Goal: Task Accomplishment & Management: Use online tool/utility

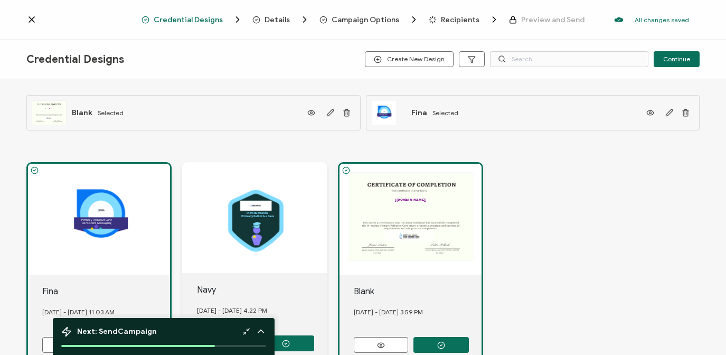
scroll to position [75, 0]
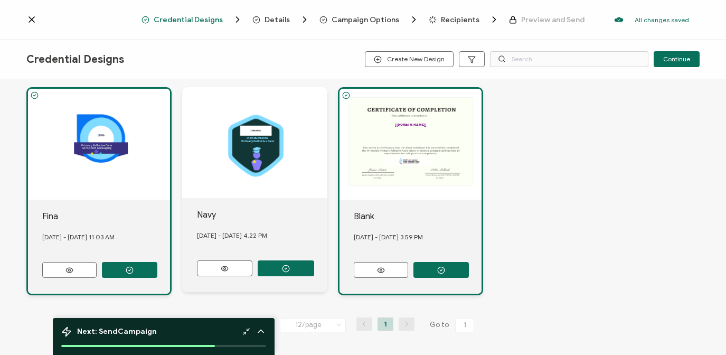
click at [102, 149] on div ".uuid-e0167db1-c400-465b-bddd-c50bfc339371{}.uuid-efc37302-9416-4d3d-8d4c-a6863…" at bounding box center [99, 144] width 142 height 111
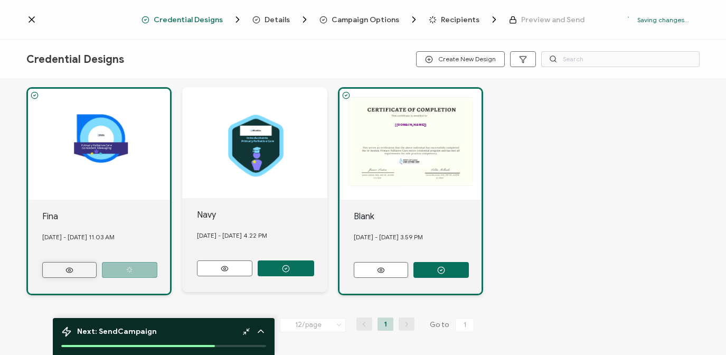
click at [69, 269] on circle at bounding box center [69, 270] width 2 height 2
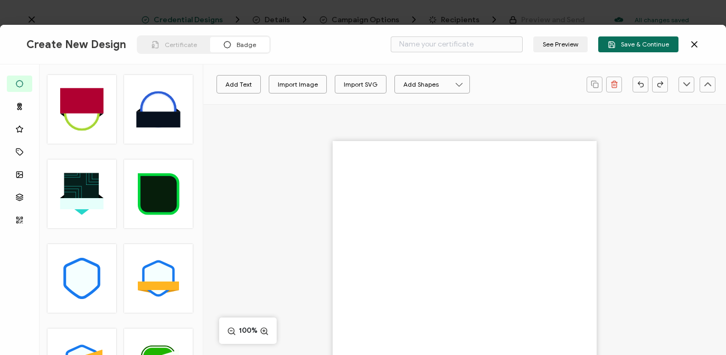
click at [692, 42] on icon at bounding box center [694, 44] width 5 height 5
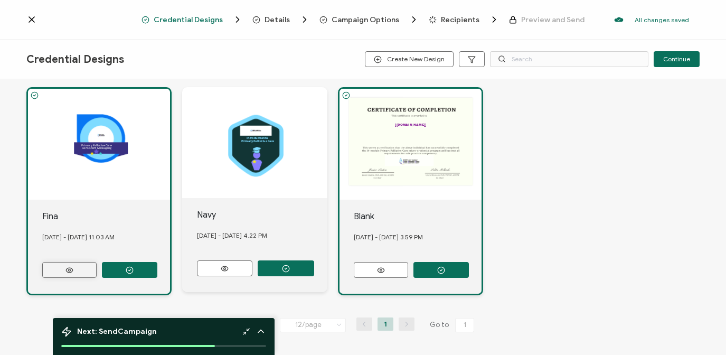
click at [66, 268] on icon at bounding box center [69, 270] width 7 height 5
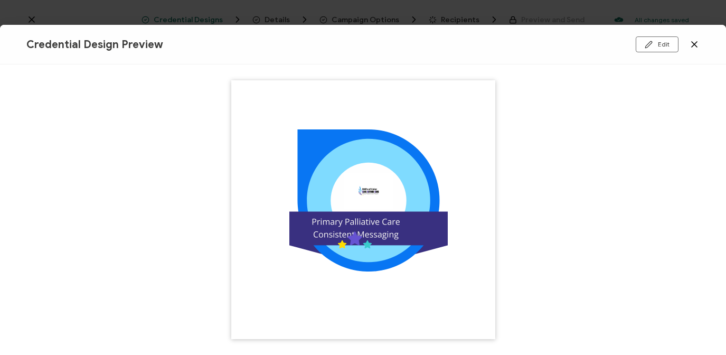
click at [351, 238] on img at bounding box center [363, 210] width 264 height 264
click at [653, 44] on icon at bounding box center [649, 45] width 8 height 8
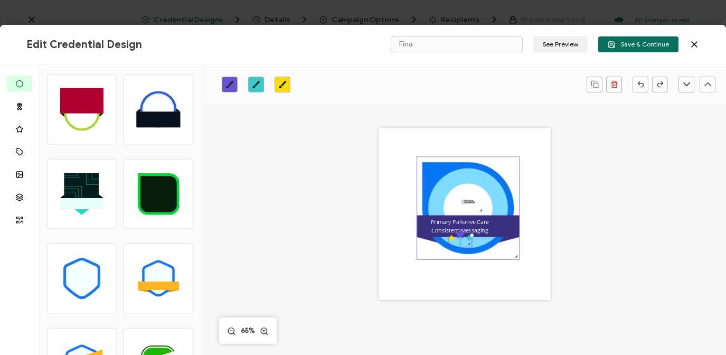
drag, startPoint x: 463, startPoint y: 243, endPoint x: 470, endPoint y: 247, distance: 8.5
click at [470, 247] on div ".uuid-e0167db1-c400-465b-bddd-c50bfc339371{}.uuid-efc37302-9416-4d3d-8d4c-a6863…" at bounding box center [465, 214] width 172 height 172
click at [264, 330] on icon at bounding box center [264, 331] width 9 height 11
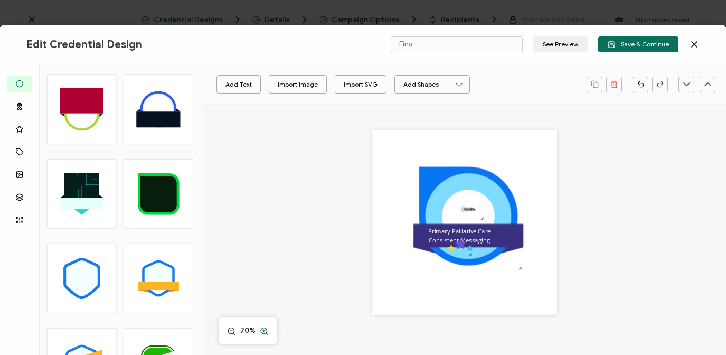
click at [265, 331] on line at bounding box center [264, 331] width 2 height 0
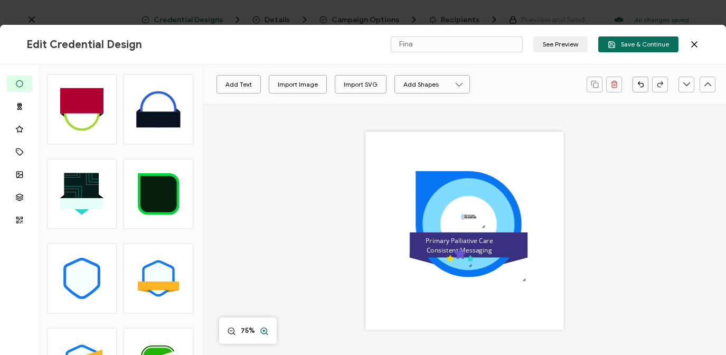
click at [265, 331] on line at bounding box center [264, 331] width 2 height 0
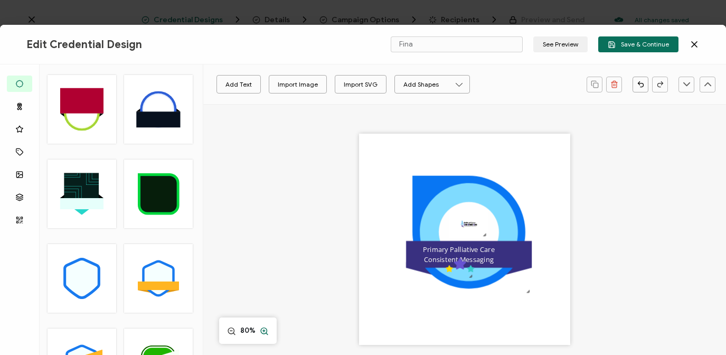
click at [265, 331] on line at bounding box center [264, 331] width 2 height 0
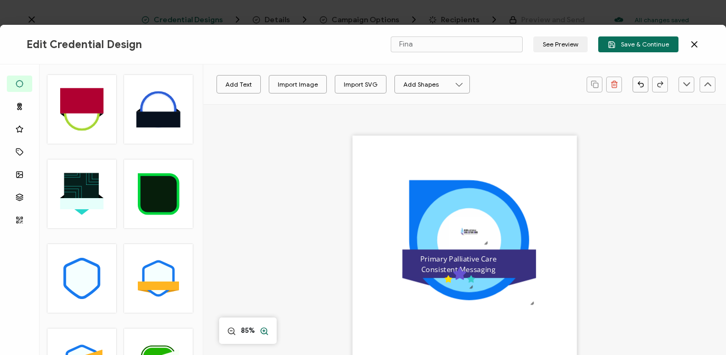
click at [265, 331] on line at bounding box center [264, 331] width 2 height 0
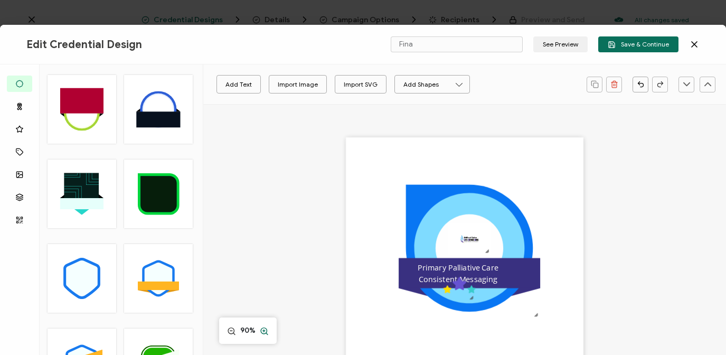
click at [265, 331] on line at bounding box center [264, 331] width 2 height 0
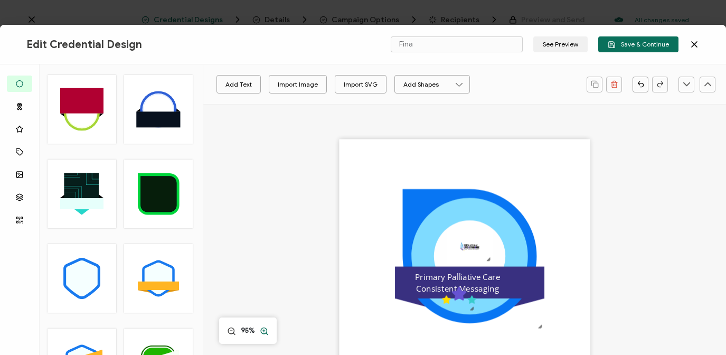
click at [265, 331] on line at bounding box center [264, 331] width 2 height 0
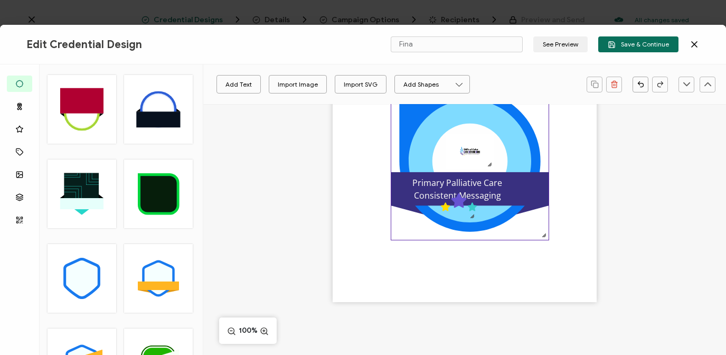
scroll to position [104, 0]
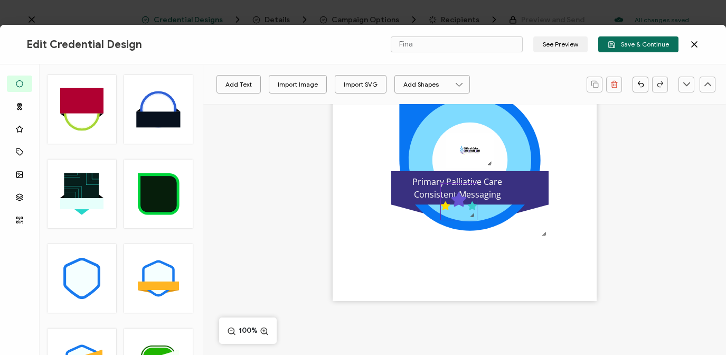
click at [464, 205] on icon ".preview .aa835fc3-cf79-4142-bdaf-f814d65d1884{}" at bounding box center [459, 202] width 36 height 36
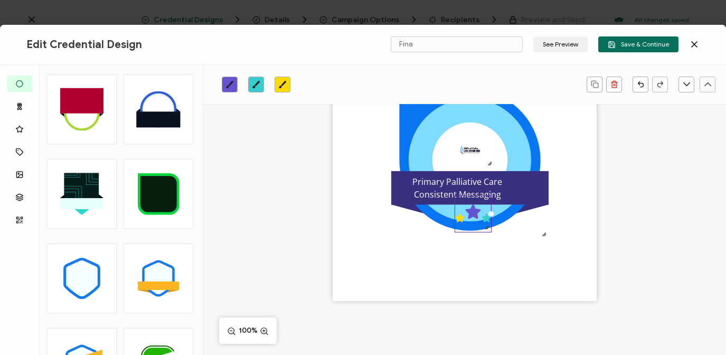
drag, startPoint x: 455, startPoint y: 206, endPoint x: 469, endPoint y: 218, distance: 18.7
click at [469, 218] on icon ".preview .aa835fc3-cf79-4142-bdaf-f814d65d1884{}" at bounding box center [473, 214] width 36 height 36
click at [510, 239] on div at bounding box center [469, 240] width 157 height 4
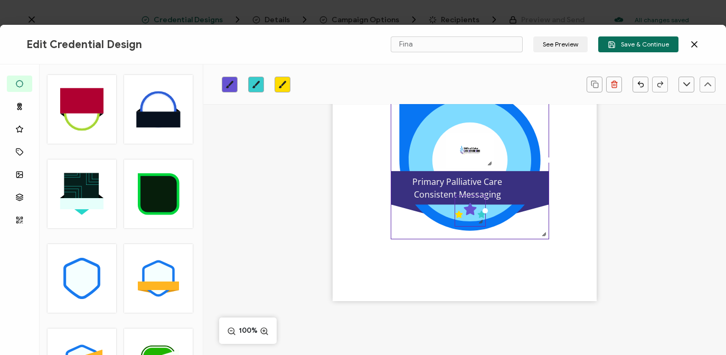
drag, startPoint x: 487, startPoint y: 229, endPoint x: 484, endPoint y: 224, distance: 5.4
click at [484, 224] on div ".uuid-e0167db1-c400-465b-bddd-c50bfc339371{}.uuid-efc37302-9416-4d3d-8d4c-a6863…" at bounding box center [465, 169] width 264 height 264
drag, startPoint x: 471, startPoint y: 213, endPoint x: 478, endPoint y: 214, distance: 8.1
click at [478, 214] on icon ".preview .aa835fc3-cf79-4142-bdaf-f814d65d1884{}" at bounding box center [470, 211] width 30 height 30
click at [467, 214] on icon ".preview .aa835fc3-cf79-4142-bdaf-f814d65d1884{}" at bounding box center [470, 211] width 30 height 30
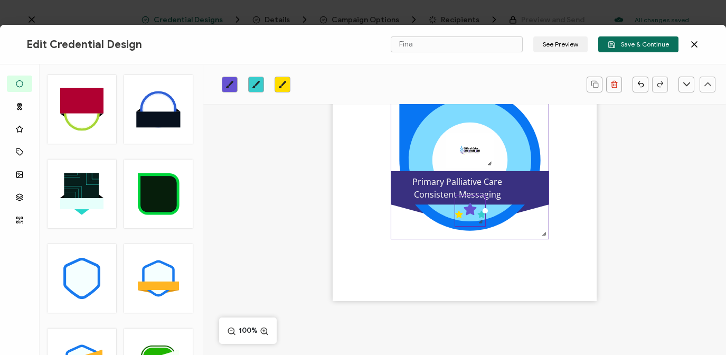
click at [439, 214] on icon at bounding box center [469, 159] width 141 height 141
drag, startPoint x: 465, startPoint y: 213, endPoint x: 472, endPoint y: 216, distance: 7.9
click at [472, 216] on icon ".preview .aa835fc3-cf79-4142-bdaf-f814d65d1884{}" at bounding box center [470, 211] width 30 height 30
drag, startPoint x: 469, startPoint y: 221, endPoint x: 482, endPoint y: 225, distance: 13.2
click at [482, 225] on div ".preview .aa835fc3-cf79-4142-bdaf-f814d65d1884{}" at bounding box center [470, 210] width 31 height 31
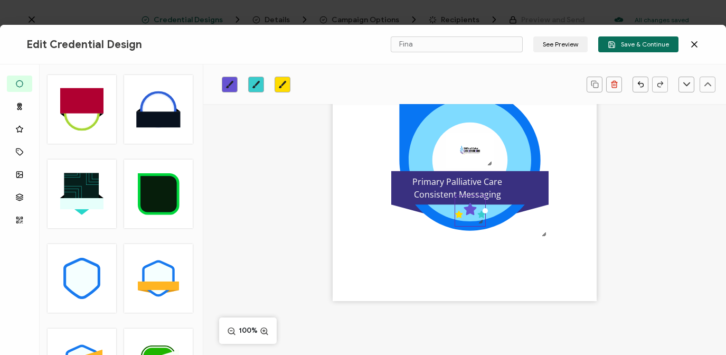
drag, startPoint x: 473, startPoint y: 220, endPoint x: 481, endPoint y: 219, distance: 8.0
click at [481, 219] on div ".preview .aa835fc3-cf79-4142-bdaf-f814d65d1884{}" at bounding box center [470, 210] width 31 height 31
click at [481, 219] on div at bounding box center [480, 221] width 8 height 8
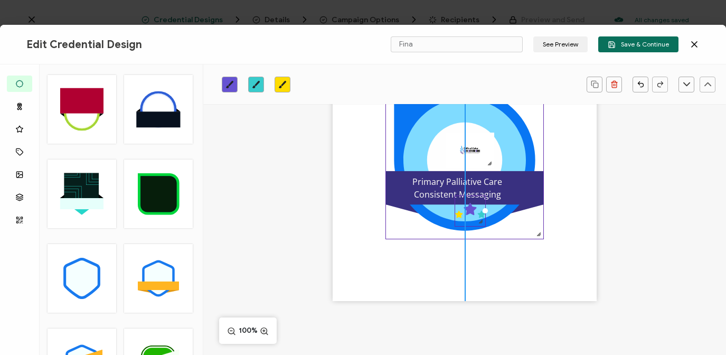
click at [524, 227] on icon ".uuid-e0167db1-c400-465b-bddd-c50bfc339371{}.uuid-efc37302-9416-4d3d-8d4c-a6863…" at bounding box center [464, 159] width 157 height 157
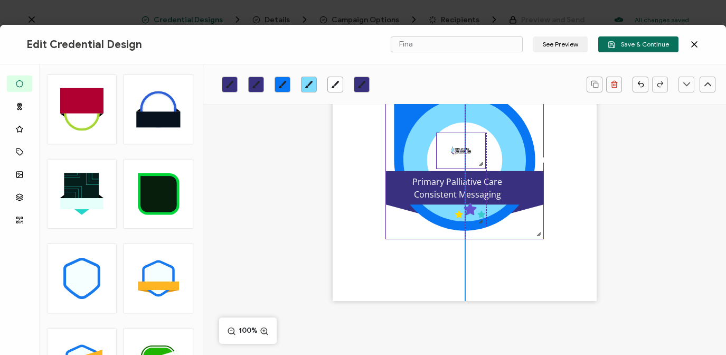
drag, startPoint x: 464, startPoint y: 153, endPoint x: 457, endPoint y: 154, distance: 7.4
click at [457, 154] on img at bounding box center [461, 150] width 49 height 35
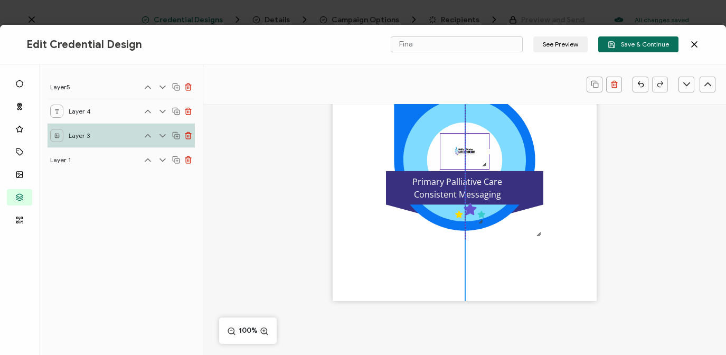
click at [460, 152] on img at bounding box center [464, 151] width 49 height 35
drag, startPoint x: 458, startPoint y: 184, endPoint x: 531, endPoint y: 208, distance: 76.0
click at [531, 208] on div ".uuid-e0167db1-c400-465b-bddd-c50bfc339371{}.uuid-efc37302-9416-4d3d-8d4c-a6863…" at bounding box center [465, 169] width 264 height 264
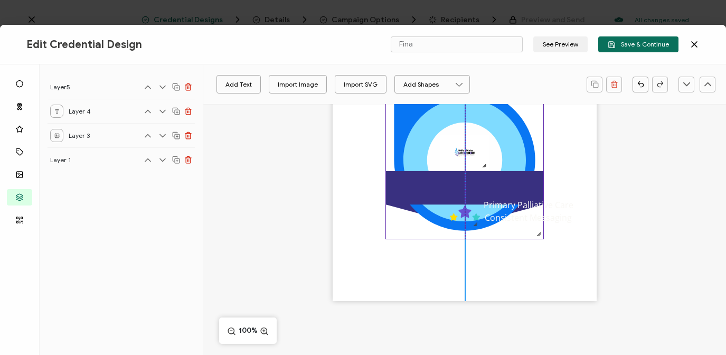
drag, startPoint x: 543, startPoint y: 206, endPoint x: 534, endPoint y: 142, distance: 64.5
click at [534, 142] on div ".uuid-e0167db1-c400-465b-bddd-c50bfc339371{}.uuid-efc37302-9416-4d3d-8d4c-a6863…" at bounding box center [465, 169] width 264 height 264
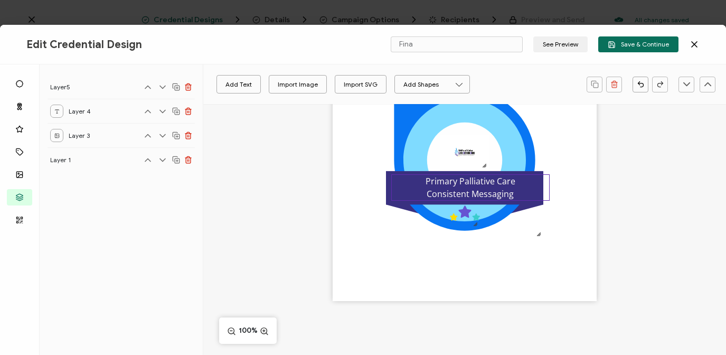
drag, startPoint x: 527, startPoint y: 219, endPoint x: 469, endPoint y: 195, distance: 62.8
click at [469, 195] on pre "Primary Palliative Care Consistent Messaging" at bounding box center [471, 187] width 90 height 24
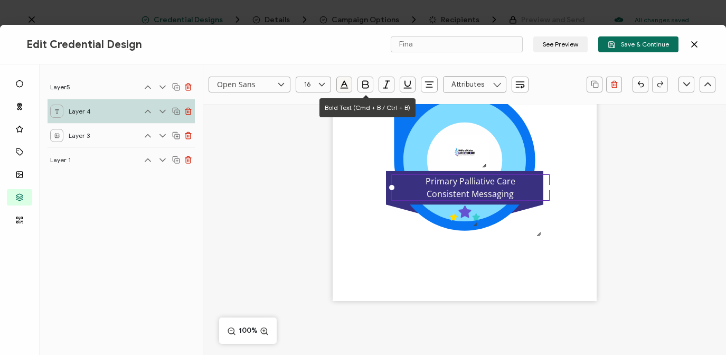
click at [365, 81] on icon "button" at bounding box center [366, 84] width 6 height 7
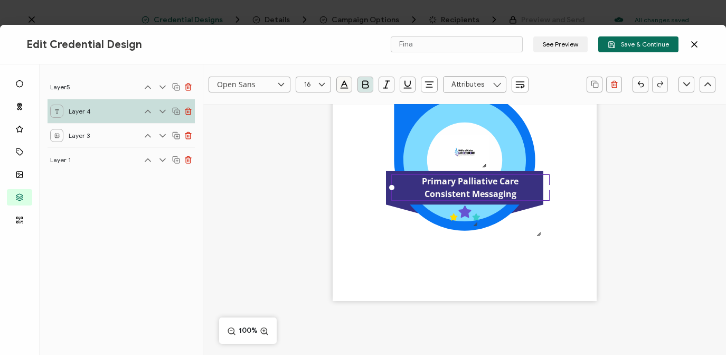
click at [410, 260] on div ".uuid-e0167db1-c400-465b-bddd-c50bfc339371{}.uuid-efc37302-9416-4d3d-8d4c-a6863…" at bounding box center [465, 169] width 264 height 264
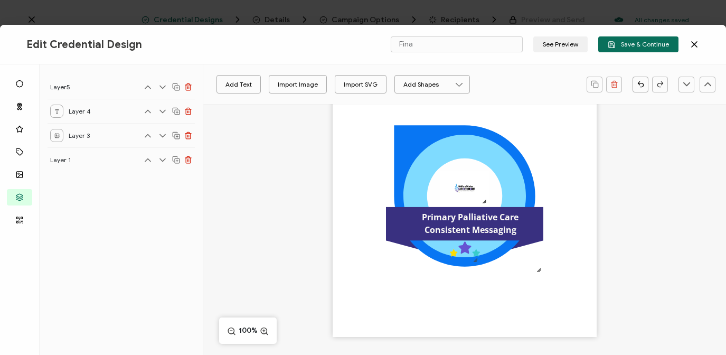
scroll to position [66, 0]
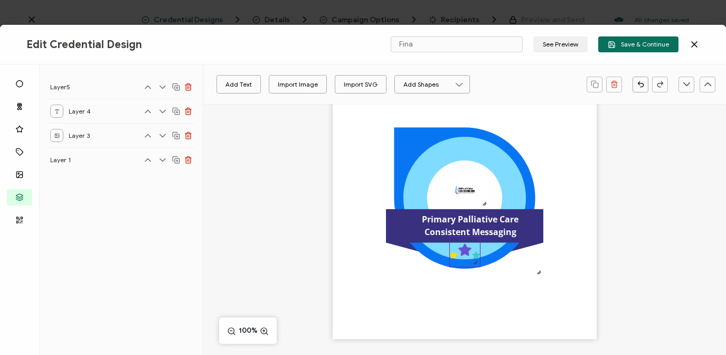
click at [474, 260] on div at bounding box center [475, 262] width 8 height 8
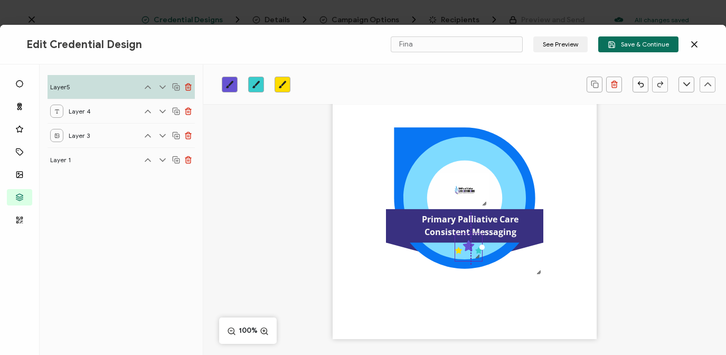
click at [480, 259] on div ".preview .aa835fc3-cf79-4142-bdaf-f814d65d1884{}" at bounding box center [469, 247] width 28 height 28
click at [464, 253] on icon at bounding box center [465, 249] width 12 height 11
click at [497, 288] on div ".uuid-e0167db1-c400-465b-bddd-c50bfc339371{}.uuid-efc37302-9416-4d3d-8d4c-a6863…" at bounding box center [465, 207] width 264 height 264
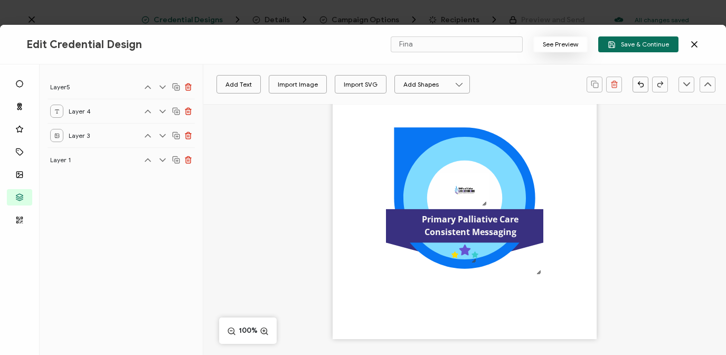
click at [576, 42] on button "See Preview" at bounding box center [560, 44] width 54 height 16
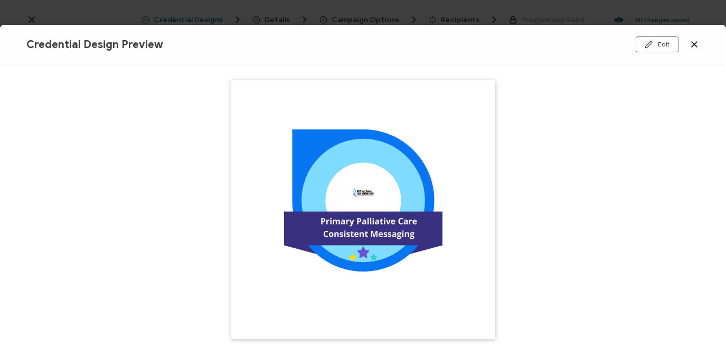
click at [694, 44] on icon at bounding box center [694, 44] width 5 height 5
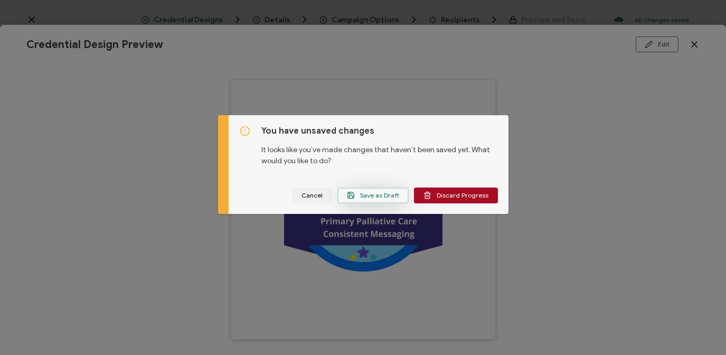
click at [366, 193] on span "Save as Draft" at bounding box center [373, 195] width 52 height 8
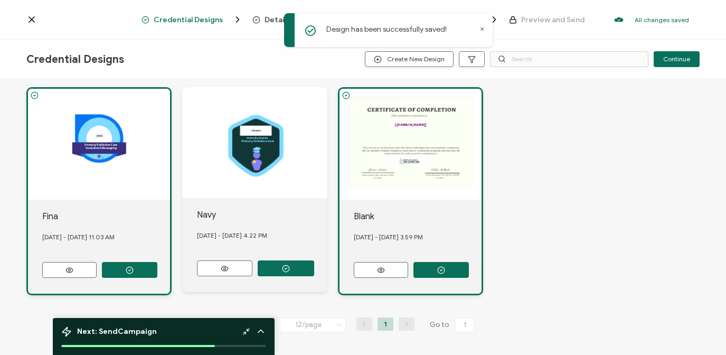
click at [483, 27] on icon at bounding box center [482, 28] width 5 height 5
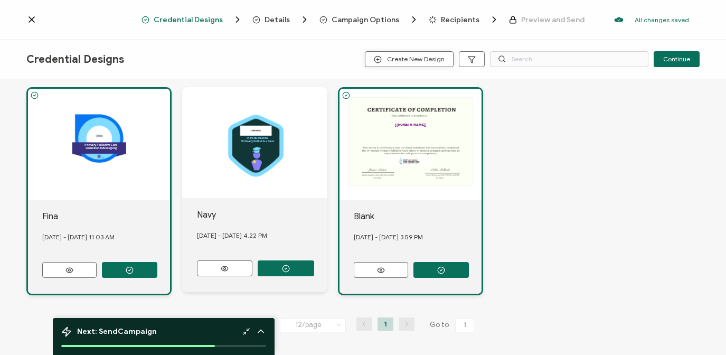
click at [420, 58] on span "Create New Design" at bounding box center [409, 59] width 71 height 8
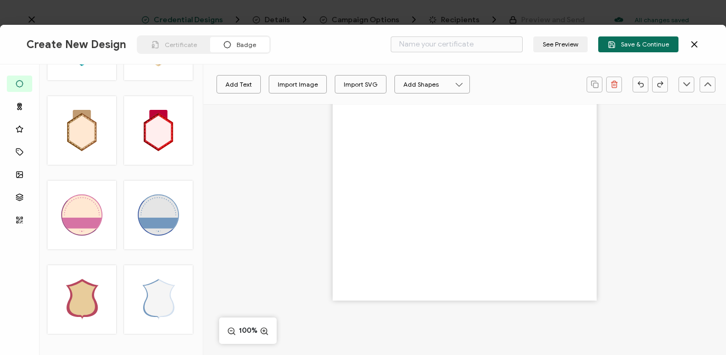
scroll to position [2699, 0]
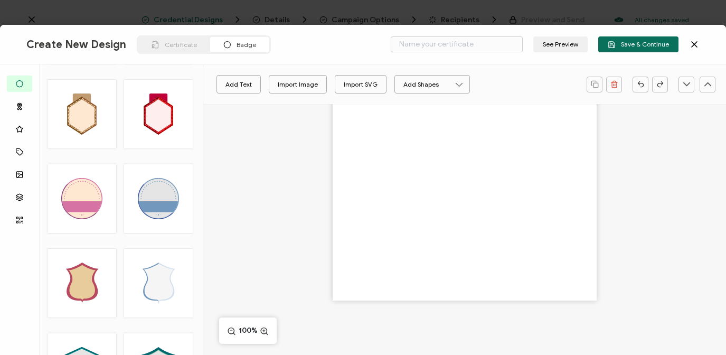
click at [161, 204] on icon at bounding box center [157, 206] width 39 height 11
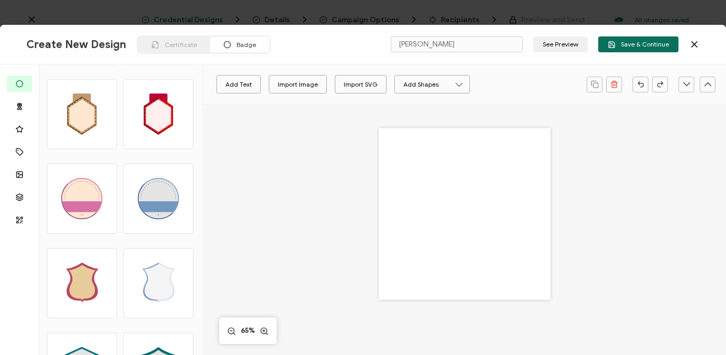
click at [160, 203] on icon at bounding box center [157, 206] width 39 height 11
click at [237, 43] on span "Badge" at bounding box center [247, 45] width 20 height 8
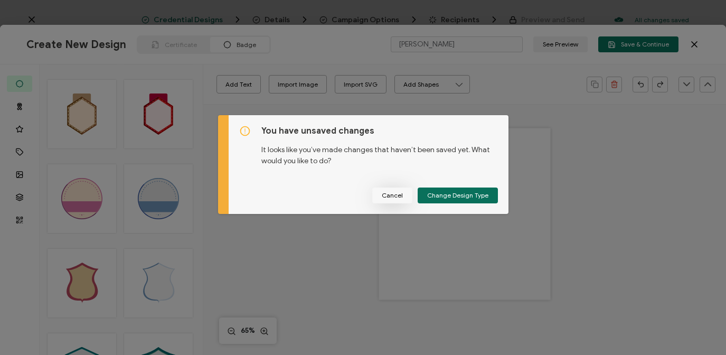
click at [395, 194] on span "Cancel" at bounding box center [392, 195] width 21 height 6
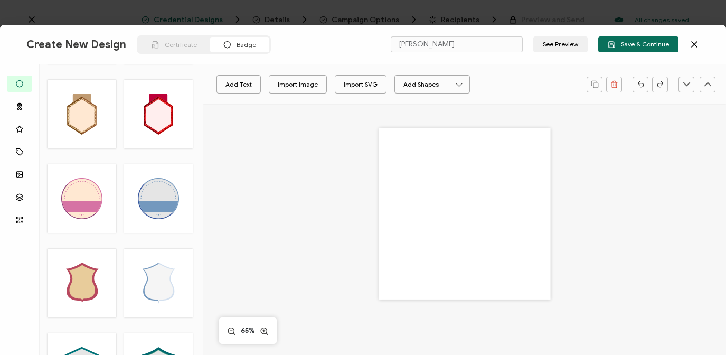
click at [78, 195] on icon at bounding box center [82, 199] width 40 height 40
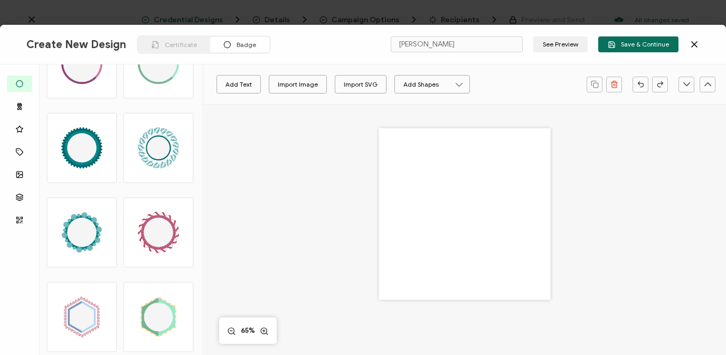
scroll to position [2156, 0]
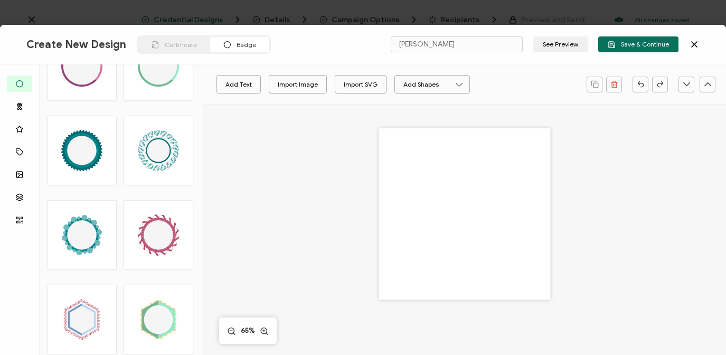
click at [78, 146] on icon at bounding box center [82, 151] width 30 height 30
click at [486, 183] on div at bounding box center [465, 214] width 172 height 172
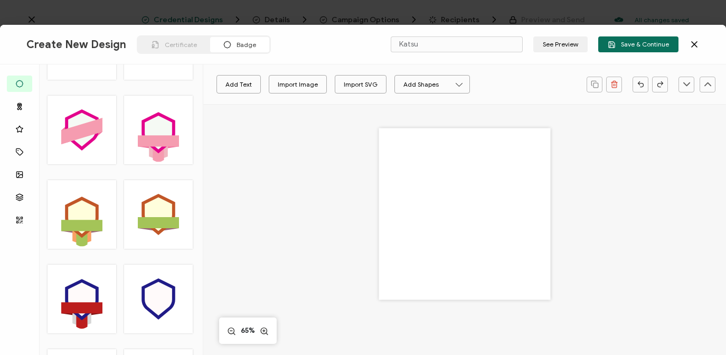
scroll to position [342, 0]
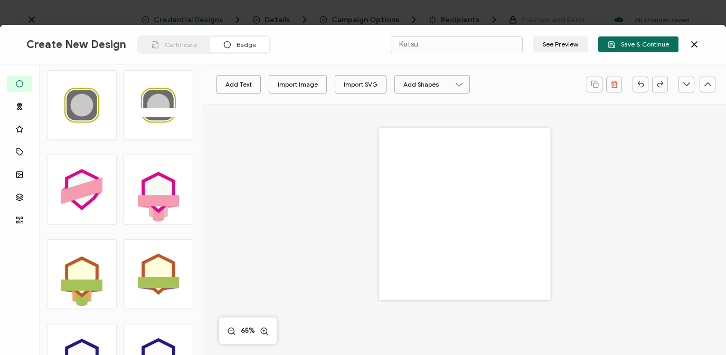
click at [154, 282] on polygon at bounding box center [158, 282] width 41 height 11
type input "Denzi"
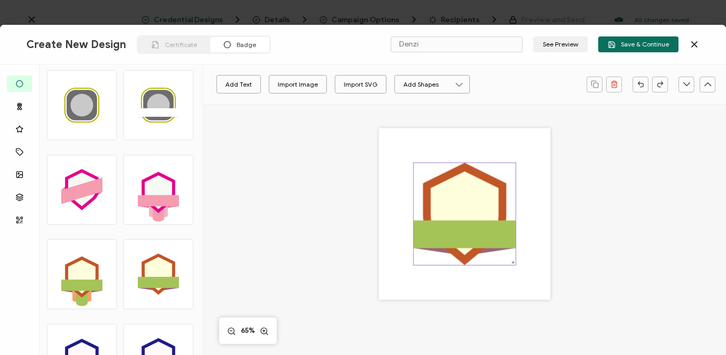
click at [437, 236] on polygon at bounding box center [465, 234] width 102 height 28
click at [311, 83] on icon "brush" at bounding box center [308, 84] width 7 height 7
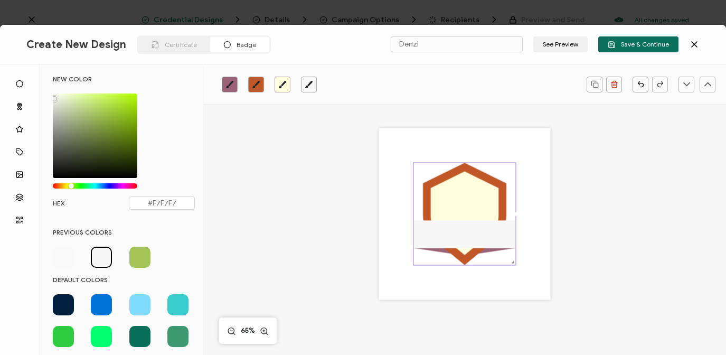
type input "#F5F5F5"
drag, startPoint x: 101, startPoint y: 113, endPoint x: 52, endPoint y: 97, distance: 51.8
click at [52, 97] on div "NEW COLOR #F5F5F5 hex 245 r 245 g 245 b 1 a 78 h 0% s 96% l 1 a HEX #F5F5F5" at bounding box center [124, 147] width 158 height 145
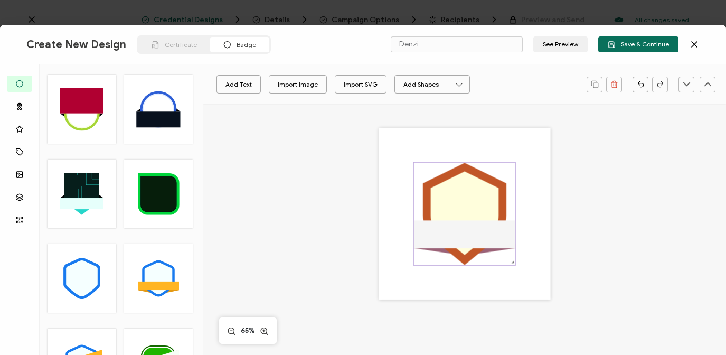
click at [468, 201] on icon at bounding box center [465, 213] width 68 height 83
click at [425, 197] on icon at bounding box center [464, 214] width 83 height 102
click at [259, 86] on icon "brush" at bounding box center [256, 84] width 8 height 8
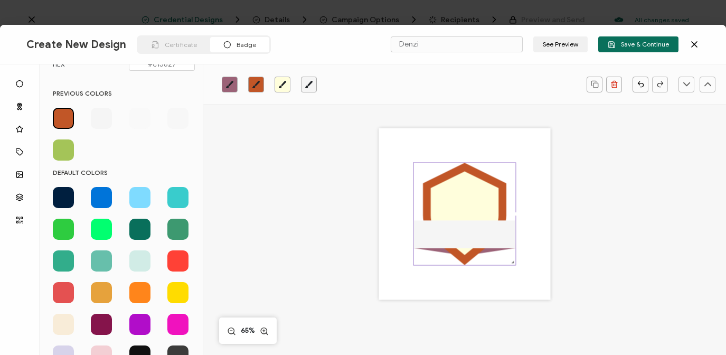
scroll to position [139, 0]
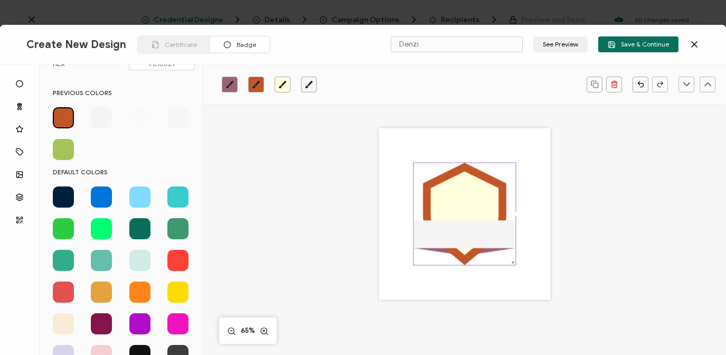
click at [136, 196] on span at bounding box center [139, 196] width 21 height 21
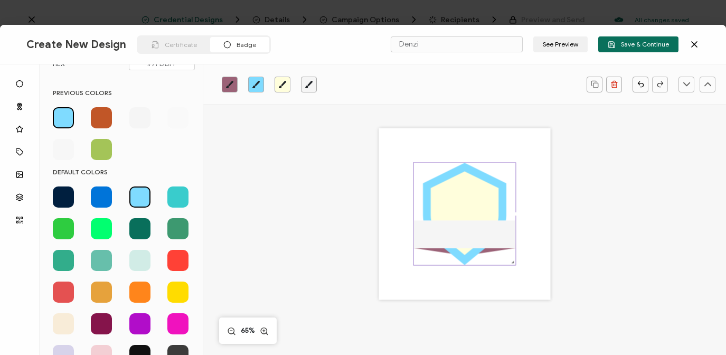
click at [461, 200] on icon at bounding box center [465, 213] width 68 height 83
click at [281, 81] on icon "brush" at bounding box center [282, 84] width 8 height 8
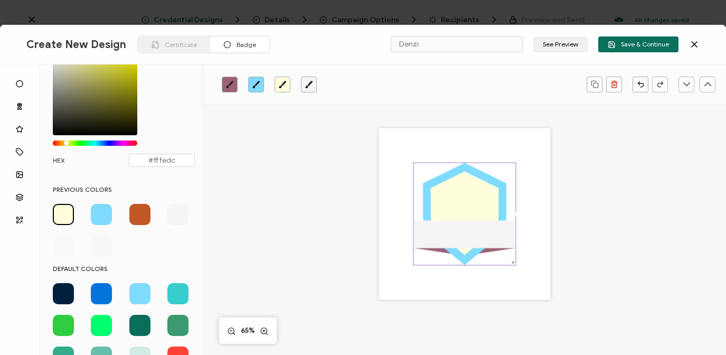
scroll to position [0, 0]
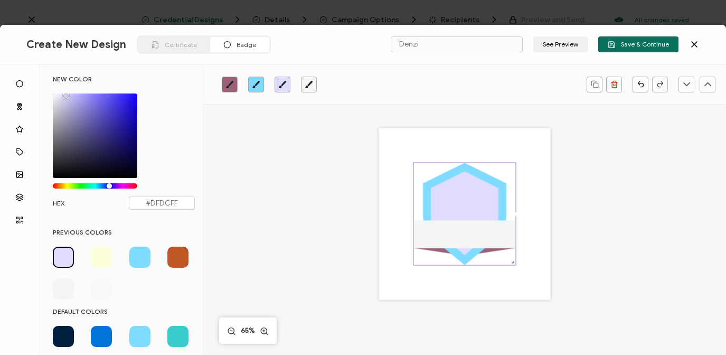
drag, startPoint x: 63, startPoint y: 185, endPoint x: 110, endPoint y: 185, distance: 47.0
click at [110, 185] on div "Chrome color picker" at bounding box center [95, 185] width 82 height 5
click at [95, 137] on div "Chrome color picker" at bounding box center [95, 135] width 85 height 85
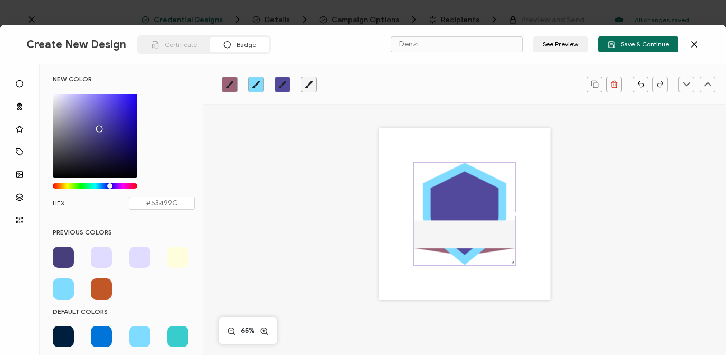
drag, startPoint x: 95, startPoint y: 136, endPoint x: 98, endPoint y: 126, distance: 10.4
click at [98, 126] on div "Chrome color picker" at bounding box center [99, 128] width 5 height 5
click at [440, 236] on polygon at bounding box center [465, 234] width 102 height 28
click at [309, 82] on icon "brush" at bounding box center [309, 84] width 8 height 8
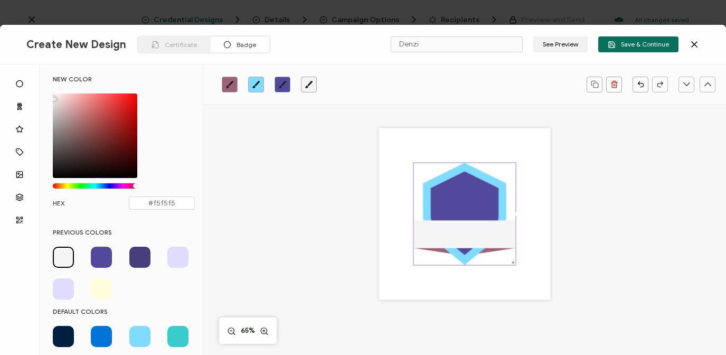
click at [64, 256] on span at bounding box center [63, 257] width 21 height 21
click at [52, 96] on div "Chrome color picker" at bounding box center [54, 98] width 5 height 5
click at [437, 236] on polygon at bounding box center [465, 234] width 102 height 28
click at [438, 252] on icon ".uuid-f4934f5e-35c7-41bc-b276-a8ad0d538119{}.uuid-8977149c-9859-43e5-bf27-395da…" at bounding box center [465, 214] width 102 height 102
click at [228, 86] on icon "brush" at bounding box center [229, 84] width 7 height 7
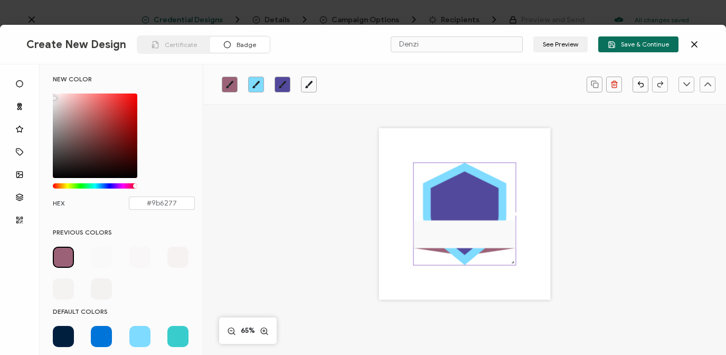
click at [104, 257] on span at bounding box center [101, 257] width 21 height 21
type input "#F9F9F9"
click at [453, 237] on polygon at bounding box center [465, 234] width 102 height 28
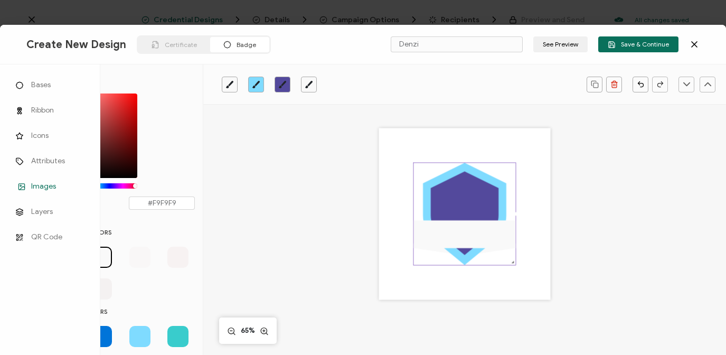
click at [40, 185] on span "Images" at bounding box center [43, 186] width 25 height 11
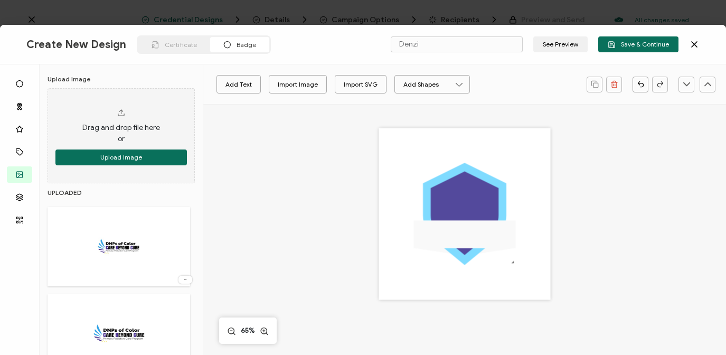
click at [123, 332] on img at bounding box center [119, 333] width 122 height 69
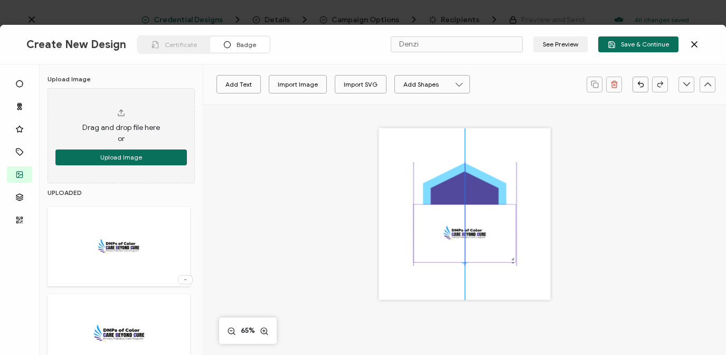
drag, startPoint x: 458, startPoint y: 185, endPoint x: 458, endPoint y: 227, distance: 41.7
click at [458, 227] on img at bounding box center [465, 233] width 102 height 58
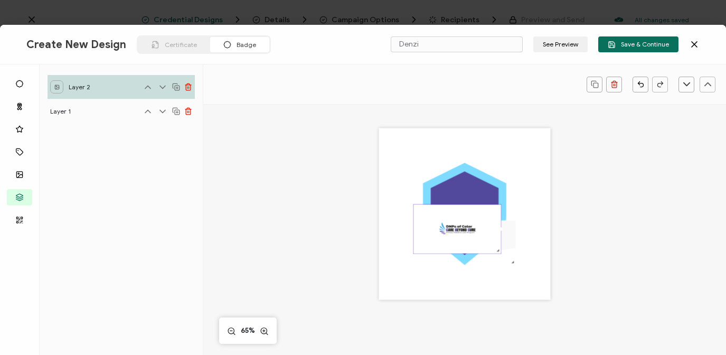
drag, startPoint x: 513, startPoint y: 260, endPoint x: 491, endPoint y: 234, distance: 34.1
click at [491, 234] on div at bounding box center [458, 229] width 88 height 50
drag, startPoint x: 443, startPoint y: 222, endPoint x: 454, endPoint y: 222, distance: 11.1
click at [454, 222] on img at bounding box center [468, 228] width 87 height 49
drag, startPoint x: 510, startPoint y: 228, endPoint x: 524, endPoint y: 230, distance: 14.3
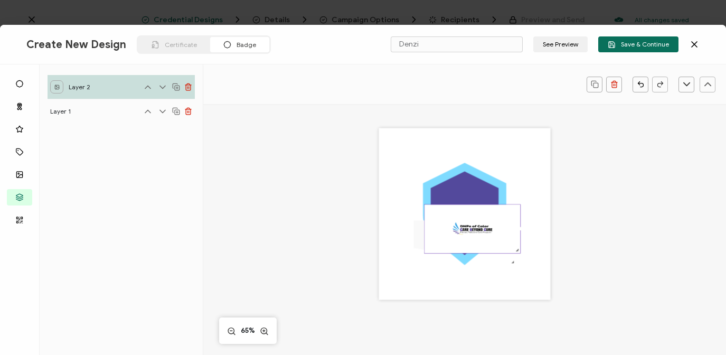
click at [524, 230] on div ".uuid-f4934f5e-35c7-41bc-b276-a8ad0d538119{}.uuid-8977149c-9859-43e5-bf27-395da…" at bounding box center [465, 214] width 172 height 172
click at [473, 205] on img at bounding box center [473, 228] width 96 height 48
click at [470, 215] on img at bounding box center [473, 228] width 96 height 48
drag, startPoint x: 467, startPoint y: 251, endPoint x: 466, endPoint y: 245, distance: 6.4
click at [466, 245] on div at bounding box center [472, 226] width 97 height 44
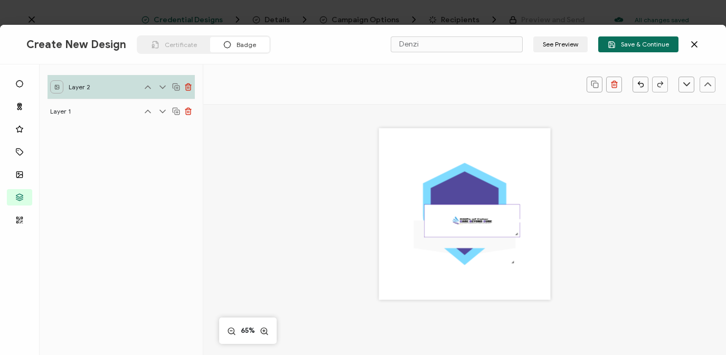
drag, startPoint x: 468, startPoint y: 247, endPoint x: 468, endPoint y: 232, distance: 15.3
click at [468, 232] on div at bounding box center [472, 220] width 96 height 33
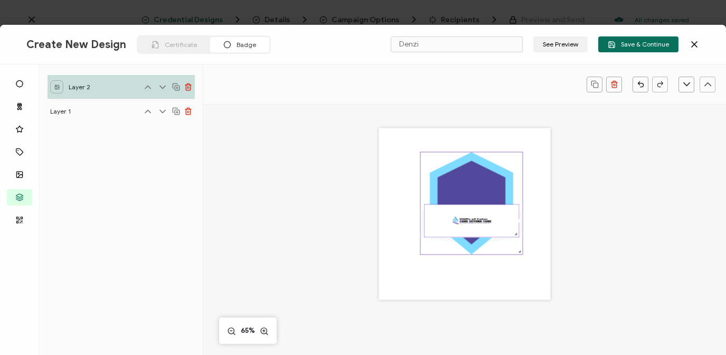
drag, startPoint x: 468, startPoint y: 261, endPoint x: 475, endPoint y: 251, distance: 12.6
click at [475, 251] on icon ".uuid-f4934f5e-35c7-41bc-b276-a8ad0d538119{}.uuid-8977149c-9859-43e5-bf27-395da…" at bounding box center [471, 203] width 102 height 102
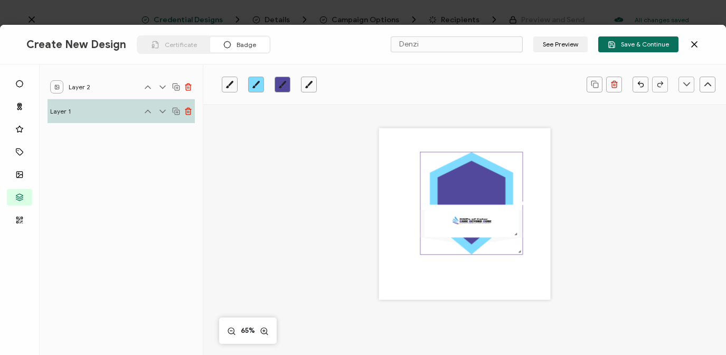
click at [467, 179] on icon at bounding box center [472, 202] width 68 height 83
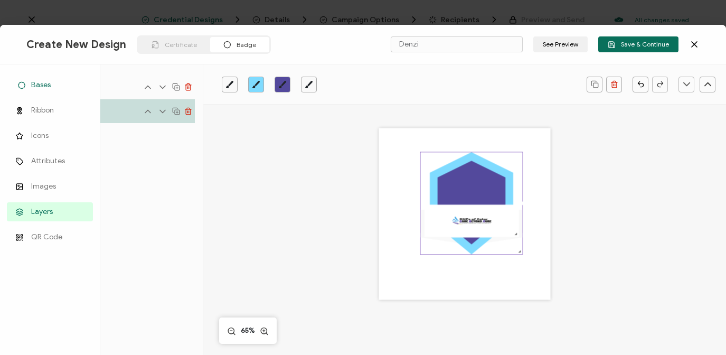
click at [39, 82] on span "Bases" at bounding box center [41, 85] width 20 height 11
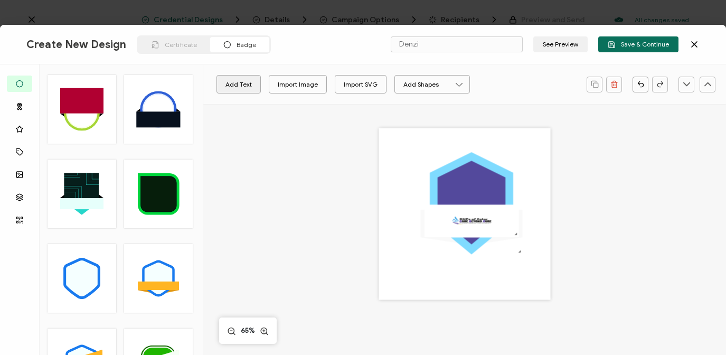
click at [233, 84] on button "Add Text" at bounding box center [239, 84] width 44 height 18
drag, startPoint x: 470, startPoint y: 215, endPoint x: 478, endPoint y: 185, distance: 30.8
click at [478, 185] on pre "Edit this text" at bounding box center [472, 185] width 50 height 12
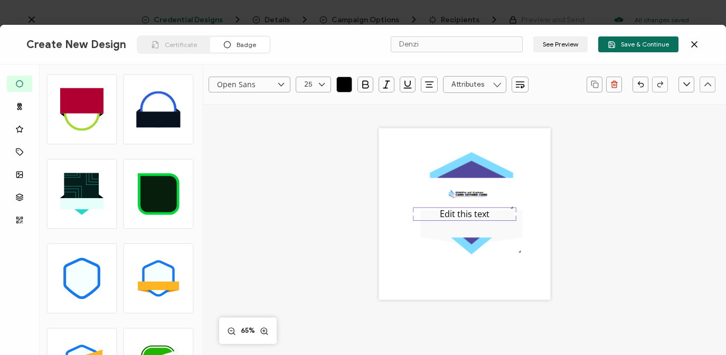
click at [324, 82] on icon at bounding box center [321, 85] width 13 height 16
click at [311, 143] on span "15" at bounding box center [310, 147] width 6 height 8
type input "15"
drag, startPoint x: 485, startPoint y: 213, endPoint x: 485, endPoint y: 197, distance: 15.9
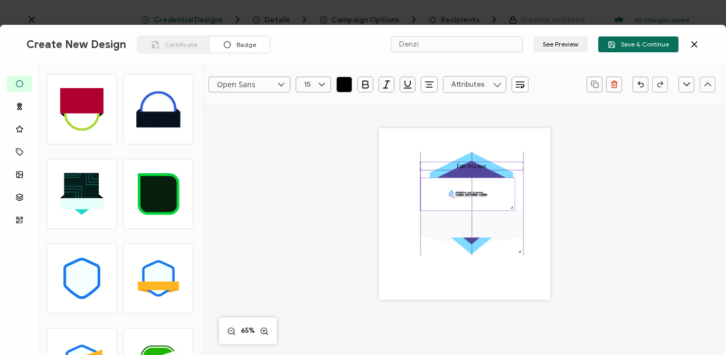
click at [485, 197] on div ".uuid-f4934f5e-35c7-41bc-b276-a8ad0d538119{}.uuid-8977149c-9859-43e5-bf27-395da…" at bounding box center [465, 214] width 172 height 172
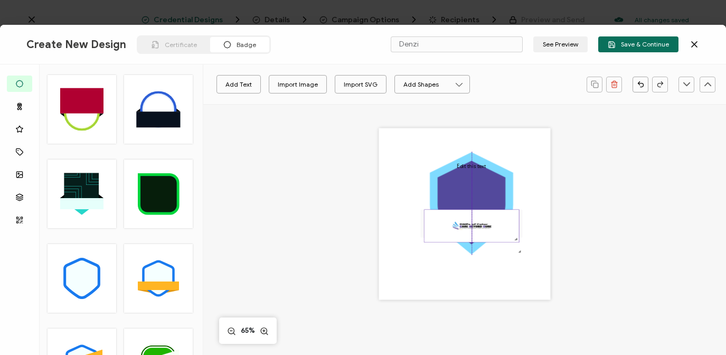
drag, startPoint x: 474, startPoint y: 196, endPoint x: 479, endPoint y: 228, distance: 32.0
click at [479, 228] on img at bounding box center [472, 226] width 95 height 32
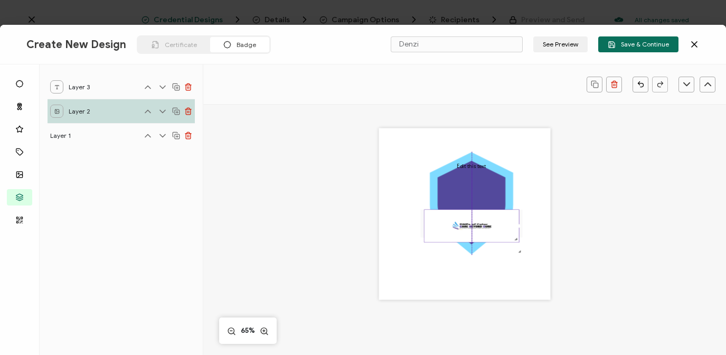
click at [454, 228] on img at bounding box center [472, 226] width 95 height 32
click at [522, 223] on div ".uuid-f4934f5e-35c7-41bc-b276-a8ad0d538119{}.uuid-8977149c-9859-43e5-bf27-395da…" at bounding box center [465, 214] width 172 height 172
drag, startPoint x: 520, startPoint y: 224, endPoint x: 525, endPoint y: 225, distance: 5.4
click at [525, 225] on div ".uuid-f4934f5e-35c7-41bc-b276-a8ad0d538119{}.uuid-8977149c-9859-43e5-bf27-395da…" at bounding box center [465, 214] width 172 height 172
click at [497, 231] on img at bounding box center [475, 225] width 100 height 31
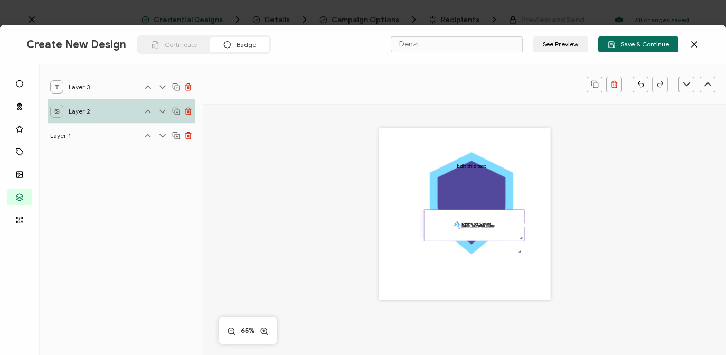
click at [478, 261] on div ".uuid-f4934f5e-35c7-41bc-b276-a8ad0d538119{}.uuid-8977149c-9859-43e5-bf27-395da…" at bounding box center [465, 214] width 172 height 172
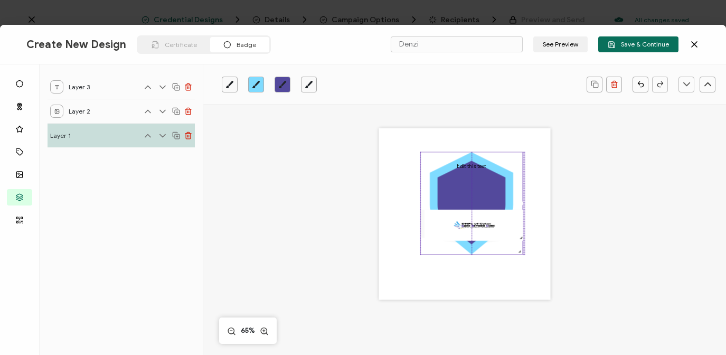
click at [514, 251] on div ".uuid-f4934f5e-35c7-41bc-b276-a8ad0d538119{}.uuid-8977149c-9859-43e5-bf27-395da…" at bounding box center [471, 203] width 103 height 103
click at [517, 251] on div at bounding box center [518, 250] width 5 height 5
click at [519, 226] on div at bounding box center [471, 225] width 100 height 32
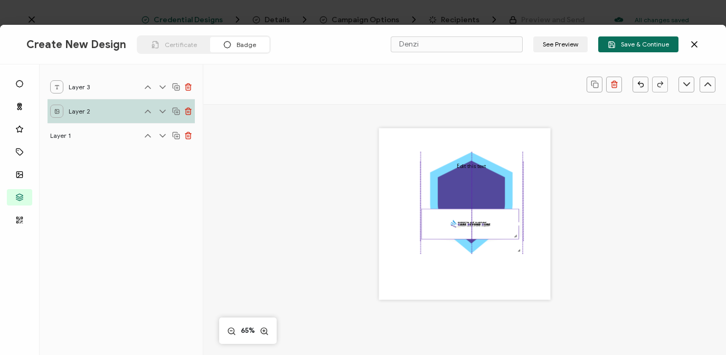
click at [513, 235] on div at bounding box center [515, 235] width 5 height 5
click at [491, 277] on div ".uuid-f4934f5e-35c7-41bc-b276-a8ad0d538119{}.uuid-8977149c-9859-43e5-bf27-395da…" at bounding box center [465, 214] width 172 height 172
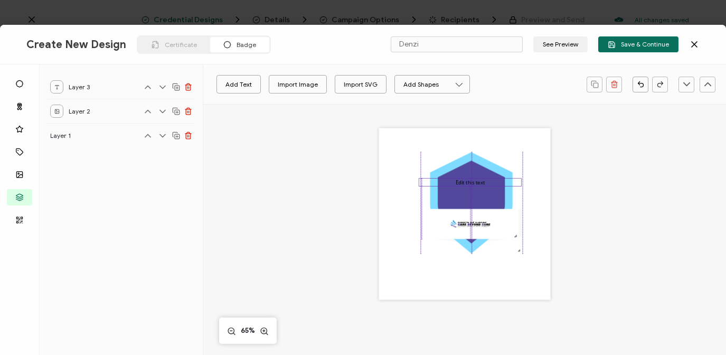
drag, startPoint x: 473, startPoint y: 166, endPoint x: 473, endPoint y: 182, distance: 16.4
click at [473, 182] on pre "Edit this text" at bounding box center [470, 182] width 29 height 7
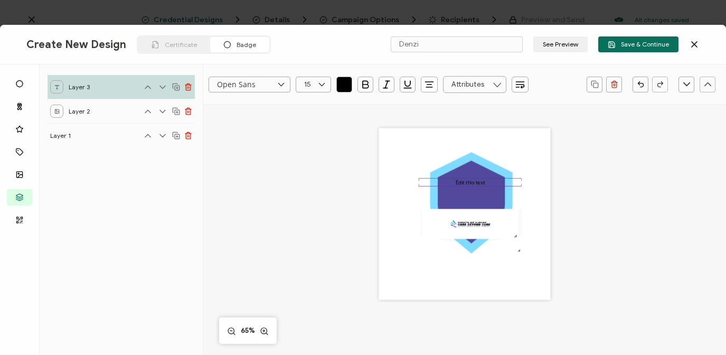
click at [342, 82] on icon "button" at bounding box center [344, 84] width 11 height 11
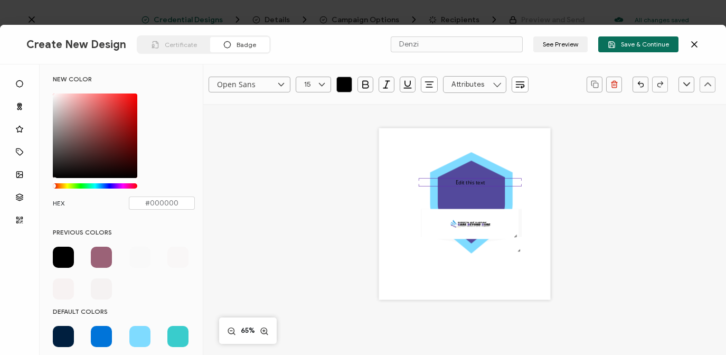
click at [97, 290] on span at bounding box center [101, 288] width 21 height 21
type input "#F5F2F2"
click at [456, 181] on pre "Edit this text" at bounding box center [470, 182] width 29 height 7
click at [487, 182] on div "Edit this text" at bounding box center [470, 182] width 103 height 8
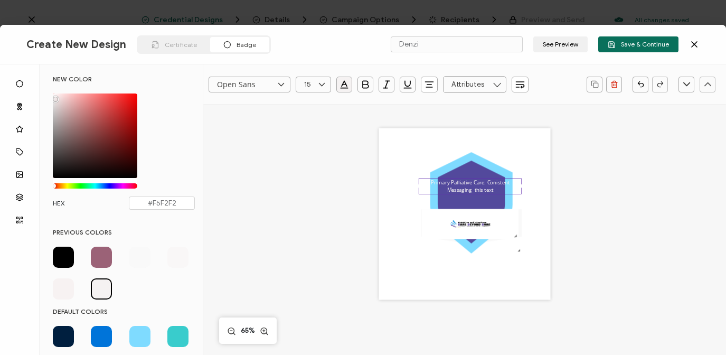
click at [492, 190] on div "Primary Palliative Care: Conistent Messaging this text" at bounding box center [470, 186] width 103 height 16
drag, startPoint x: 471, startPoint y: 191, endPoint x: 495, endPoint y: 188, distance: 24.4
click at [495, 188] on div "Primary Palliative Care: Conistent Messaging this text" at bounding box center [470, 186] width 103 height 16
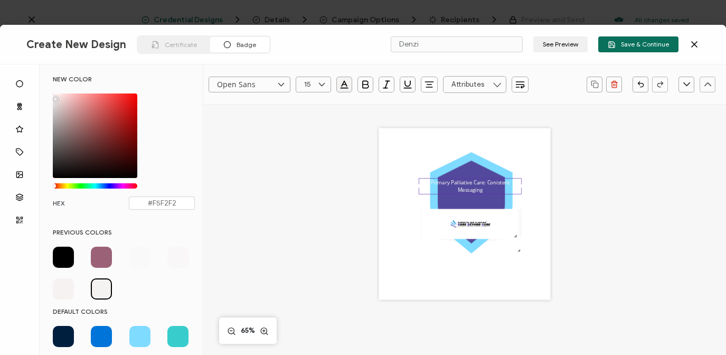
click at [498, 182] on pre "Primary Palliative Care: Conistent Messaging" at bounding box center [471, 186] width 80 height 15
click at [484, 183] on pre "Primary Palliative Care: Consistent Messaging" at bounding box center [471, 186] width 82 height 15
click at [520, 187] on div ".uuid-f4934f5e-35c7-41bc-b276-a8ad0d538119{}.uuid-8977149c-9859-43e5-bf27-395da…" at bounding box center [465, 214] width 172 height 172
drag, startPoint x: 417, startPoint y: 186, endPoint x: 435, endPoint y: 186, distance: 18.5
click at [435, 186] on div "Primary Palliative Care: Consistent Messaging" at bounding box center [476, 186] width 90 height 16
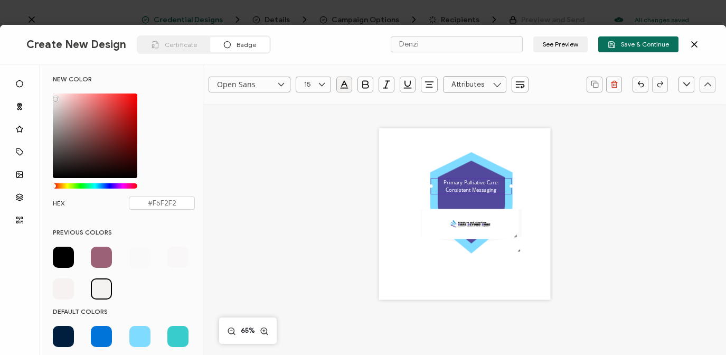
drag, startPoint x: 519, startPoint y: 185, endPoint x: 506, endPoint y: 186, distance: 12.2
click at [506, 186] on div "Primary Palliative Care: Consistent Messaging" at bounding box center [471, 186] width 81 height 16
click at [364, 81] on icon "button" at bounding box center [366, 84] width 6 height 7
click at [500, 183] on pre "Primary Palliative Care: Consistent Messaging" at bounding box center [471, 186] width 62 height 15
click at [465, 181] on div "Primary Palliative Care Consistent Messaging" at bounding box center [471, 186] width 81 height 16
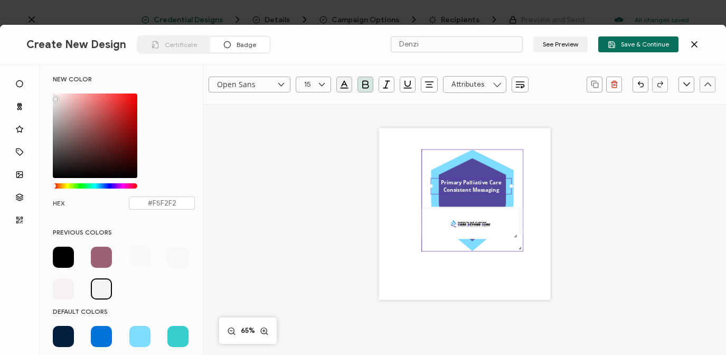
click at [464, 175] on icon at bounding box center [472, 199] width 67 height 83
click at [472, 198] on icon at bounding box center [472, 199] width 67 height 83
click at [470, 184] on pre "Primary Palliative Care Consistent Messaging" at bounding box center [471, 186] width 60 height 15
click at [470, 183] on pre "Primary Palliative Care Consistent Messaging" at bounding box center [473, 190] width 60 height 15
drag, startPoint x: 474, startPoint y: 201, endPoint x: 465, endPoint y: 226, distance: 26.4
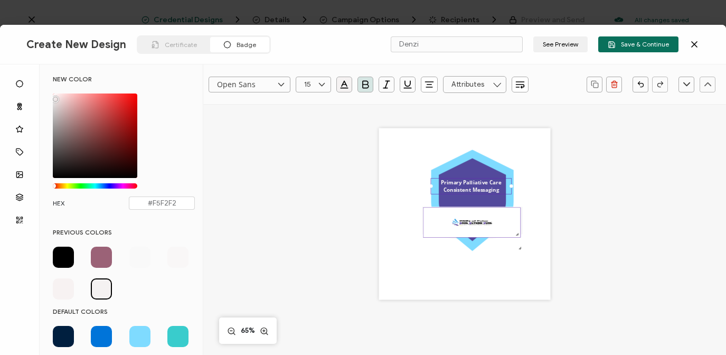
click at [465, 226] on img at bounding box center [472, 223] width 97 height 30
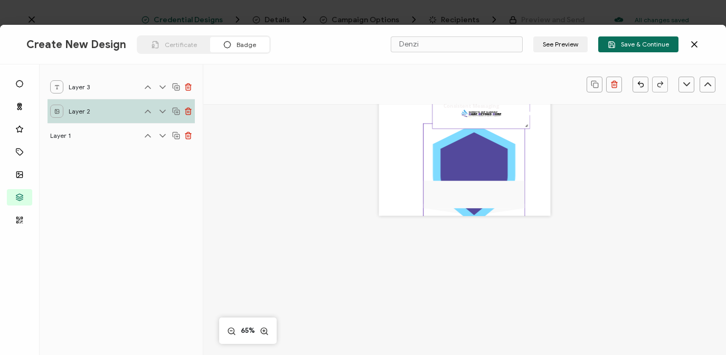
scroll to position [81, 0]
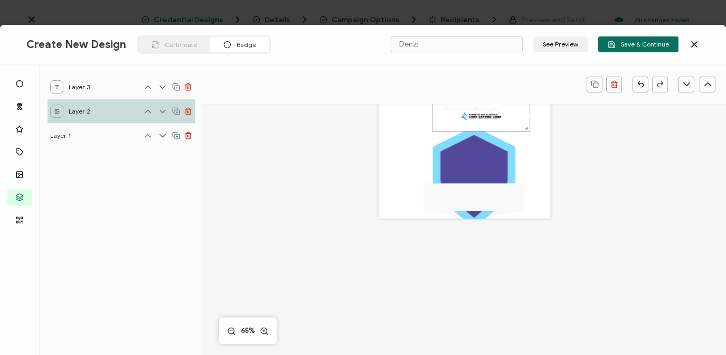
drag, startPoint x: 474, startPoint y: 159, endPoint x: 476, endPoint y: 119, distance: 40.2
click at [476, 119] on div ".uuid-f4934f5e-35c7-41bc-b276-a8ad0d538119{}.uuid-8977149c-9859-43e5-bf27-395da…" at bounding box center [465, 133] width 172 height 172
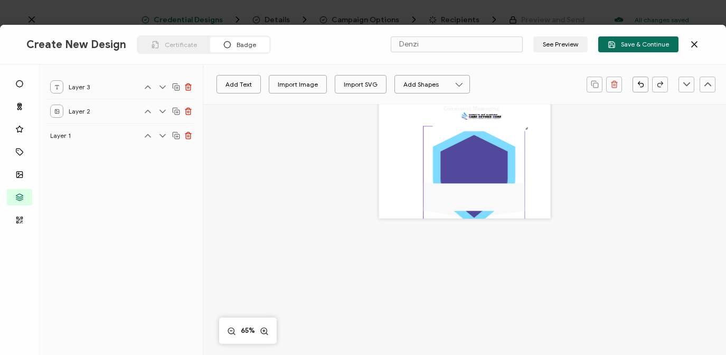
drag, startPoint x: 525, startPoint y: 210, endPoint x: 521, endPoint y: 180, distance: 30.3
click at [521, 180] on div ".uuid-f4934f5e-35c7-41bc-b276-a8ad0d538119{}.uuid-8977149c-9859-43e5-bf27-395da…" at bounding box center [465, 133] width 172 height 172
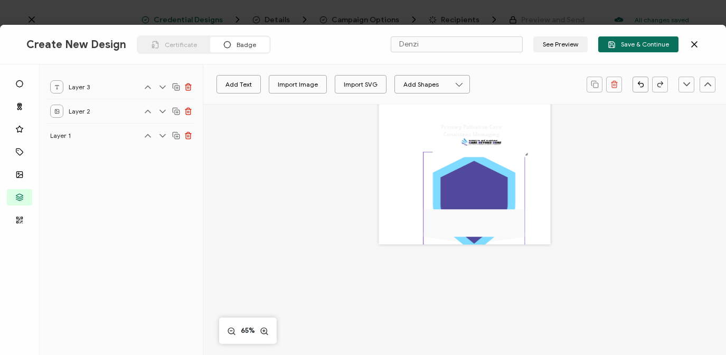
scroll to position [43, 0]
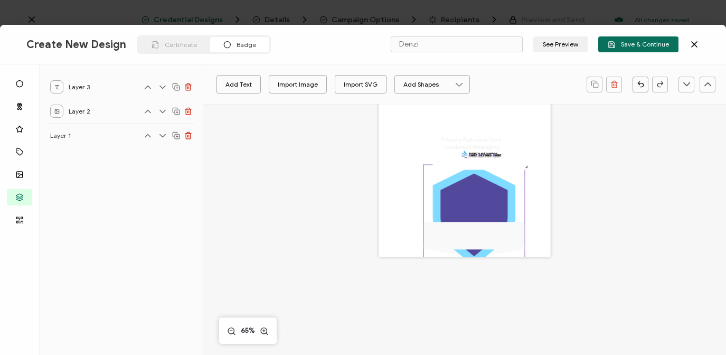
drag, startPoint x: 481, startPoint y: 205, endPoint x: 482, endPoint y: 187, distance: 17.4
click at [482, 187] on icon at bounding box center [474, 214] width 67 height 83
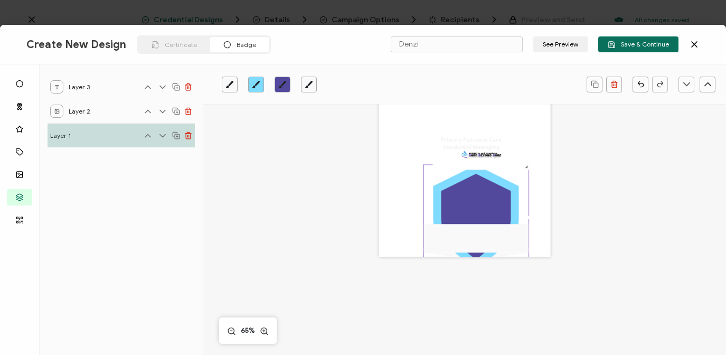
drag, startPoint x: 524, startPoint y: 214, endPoint x: 531, endPoint y: 214, distance: 6.9
click at [531, 214] on div ".uuid-f4934f5e-35c7-41bc-b276-a8ad0d538119{}.uuid-8977149c-9859-43e5-bf27-395da…" at bounding box center [465, 172] width 172 height 172
drag, startPoint x: 484, startPoint y: 211, endPoint x: 484, endPoint y: 190, distance: 21.7
click at [484, 190] on icon at bounding box center [477, 217] width 70 height 86
click at [642, 86] on icon "button" at bounding box center [641, 84] width 8 height 8
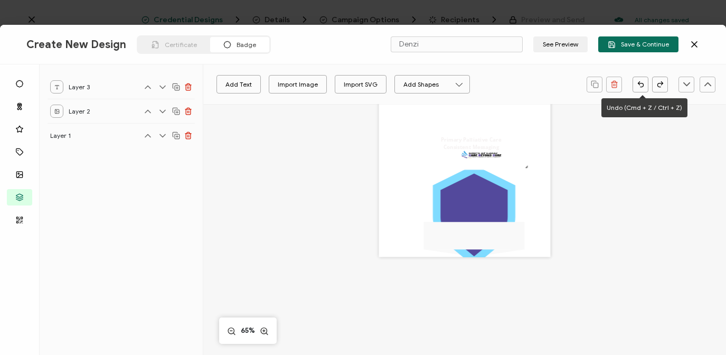
click at [642, 86] on icon "button" at bounding box center [641, 84] width 8 height 8
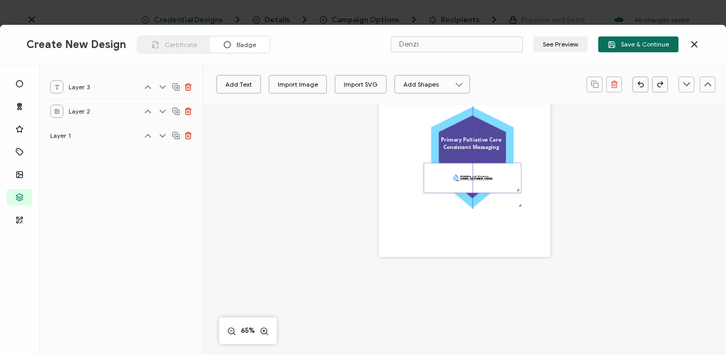
drag, startPoint x: 475, startPoint y: 158, endPoint x: 466, endPoint y: 182, distance: 24.9
click at [466, 182] on img at bounding box center [472, 178] width 97 height 30
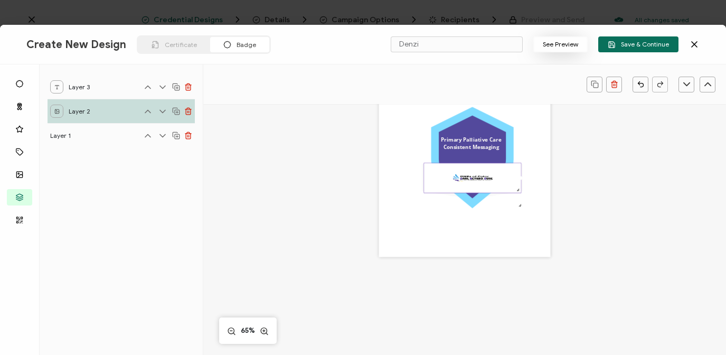
click at [553, 42] on button "See Preview" at bounding box center [560, 44] width 54 height 16
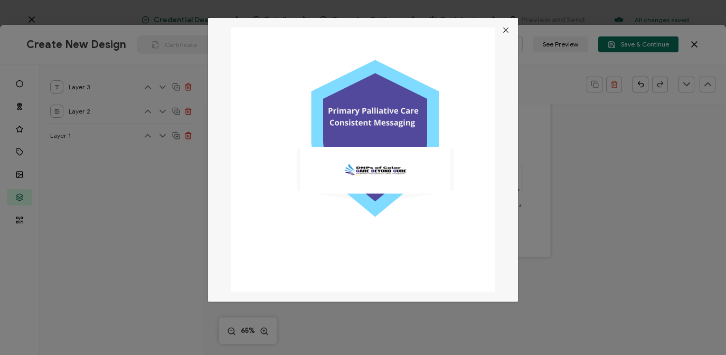
click at [505, 28] on icon "Close" at bounding box center [506, 30] width 8 height 8
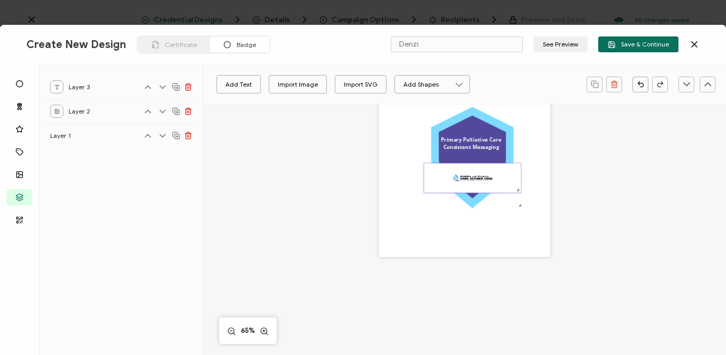
click at [434, 182] on img at bounding box center [472, 178] width 97 height 30
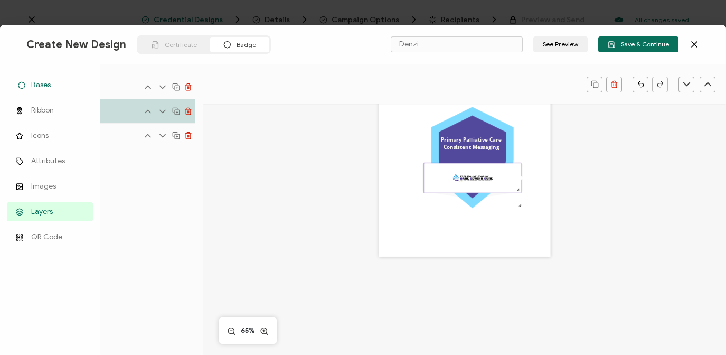
click at [29, 83] on link "Bases" at bounding box center [50, 85] width 86 height 19
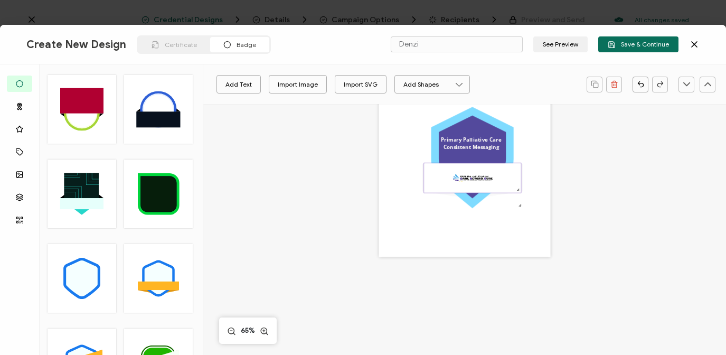
click at [435, 184] on img at bounding box center [472, 178] width 97 height 30
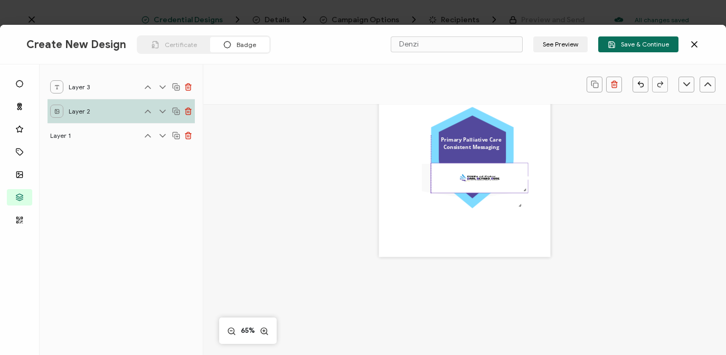
drag, startPoint x: 430, startPoint y: 185, endPoint x: 438, endPoint y: 185, distance: 7.4
click at [438, 185] on img at bounding box center [479, 178] width 97 height 30
click at [424, 184] on polygon at bounding box center [472, 177] width 101 height 27
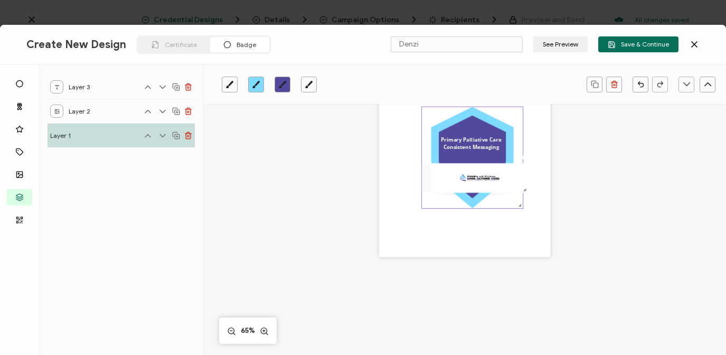
click at [231, 82] on icon "brush" at bounding box center [229, 84] width 7 height 7
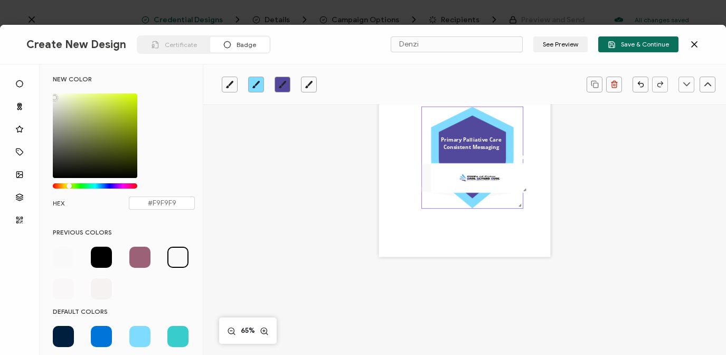
drag, startPoint x: 55, startPoint y: 185, endPoint x: 70, endPoint y: 187, distance: 14.5
click at [70, 187] on div "Chrome color picker" at bounding box center [69, 185] width 5 height 5
drag, startPoint x: 55, startPoint y: 96, endPoint x: 65, endPoint y: 109, distance: 16.6
click at [65, 109] on div "Chrome color picker" at bounding box center [66, 111] width 5 height 5
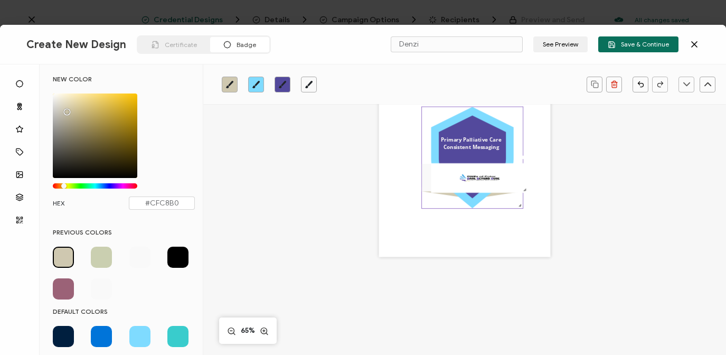
click at [64, 184] on div "Chrome color picker" at bounding box center [63, 185] width 5 height 5
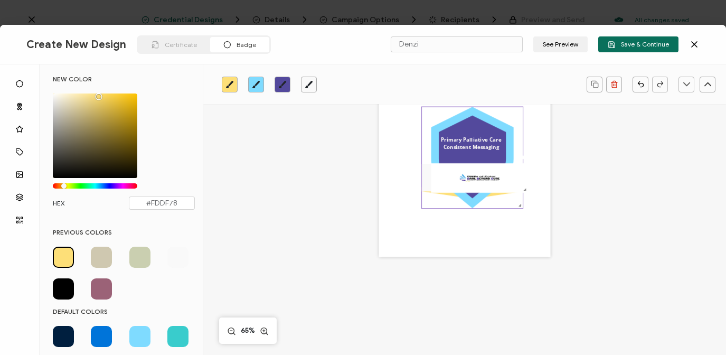
drag, startPoint x: 65, startPoint y: 107, endPoint x: 97, endPoint y: 94, distance: 34.8
click at [97, 94] on div "Chrome color picker" at bounding box center [95, 135] width 85 height 85
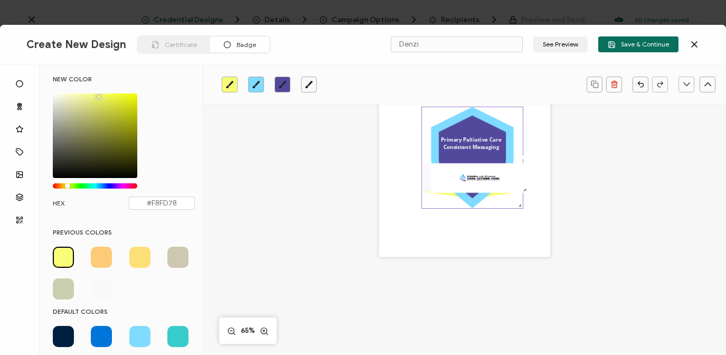
drag, startPoint x: 62, startPoint y: 184, endPoint x: 68, endPoint y: 184, distance: 5.8
click at [68, 184] on div "Chrome color picker" at bounding box center [67, 185] width 5 height 5
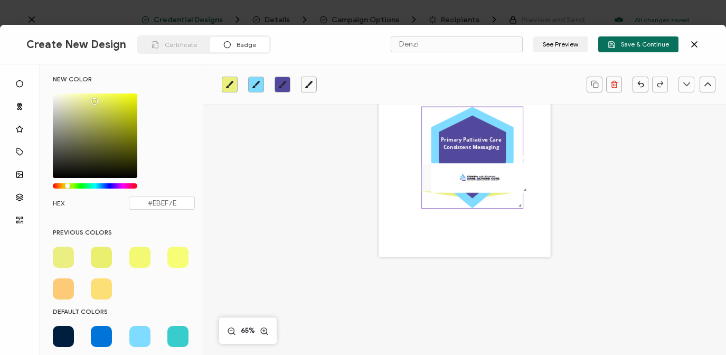
drag, startPoint x: 99, startPoint y: 95, endPoint x: 93, endPoint y: 99, distance: 6.9
click at [93, 99] on div "Chrome color picker" at bounding box center [94, 101] width 5 height 5
click at [62, 288] on span at bounding box center [63, 288] width 21 height 21
type input "#F8FD78"
click at [469, 177] on img at bounding box center [474, 179] width 97 height 30
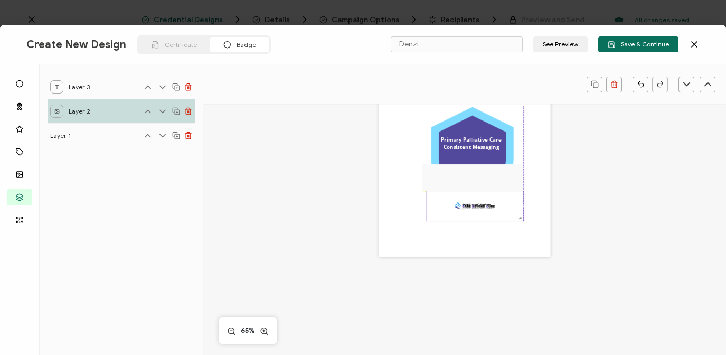
drag, startPoint x: 484, startPoint y: 183, endPoint x: 485, endPoint y: 210, distance: 26.9
click at [485, 210] on img at bounding box center [474, 206] width 97 height 30
click at [462, 181] on polygon at bounding box center [472, 177] width 101 height 27
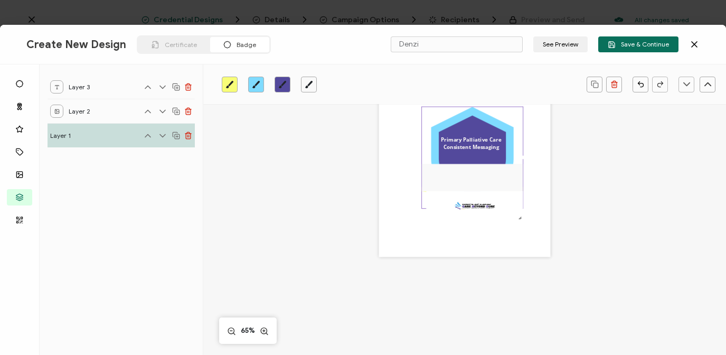
click at [309, 83] on icon "brush" at bounding box center [308, 84] width 7 height 7
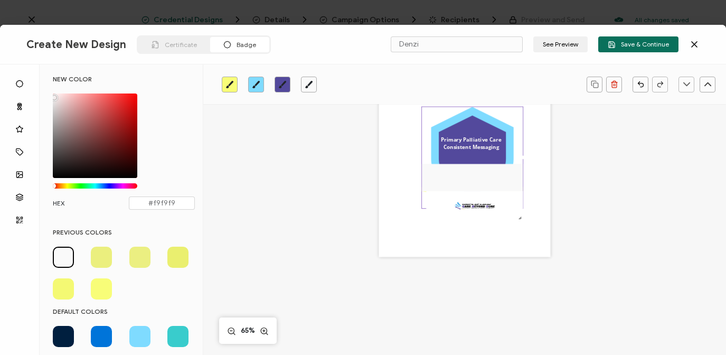
click at [100, 292] on span at bounding box center [101, 288] width 21 height 21
type input "#F8FD78"
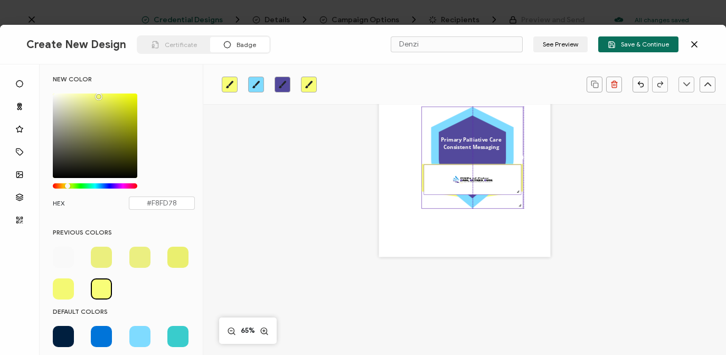
drag, startPoint x: 453, startPoint y: 206, endPoint x: 451, endPoint y: 180, distance: 25.9
click at [451, 180] on img at bounding box center [472, 180] width 97 height 30
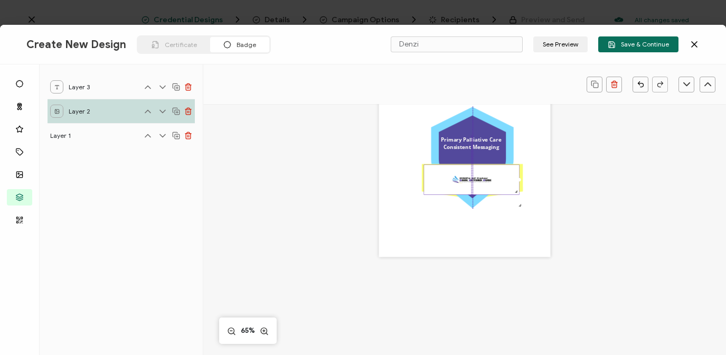
click at [518, 181] on div at bounding box center [520, 180] width 4 height 4
click at [424, 182] on img at bounding box center [470, 179] width 95 height 29
click at [521, 177] on div ".uuid-f4934f5e-35c7-41bc-b276-a8ad0d538119{}.uuid-8977149c-9859-43e5-bf27-395da…" at bounding box center [465, 172] width 172 height 172
click at [481, 224] on div ".uuid-f4934f5e-35c7-41bc-b276-a8ad0d538119{}.uuid-8977149c-9859-43e5-bf27-395da…" at bounding box center [465, 172] width 172 height 172
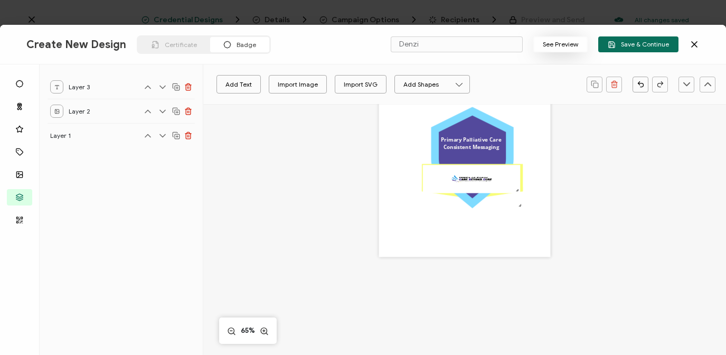
click at [559, 43] on button "See Preview" at bounding box center [560, 44] width 54 height 16
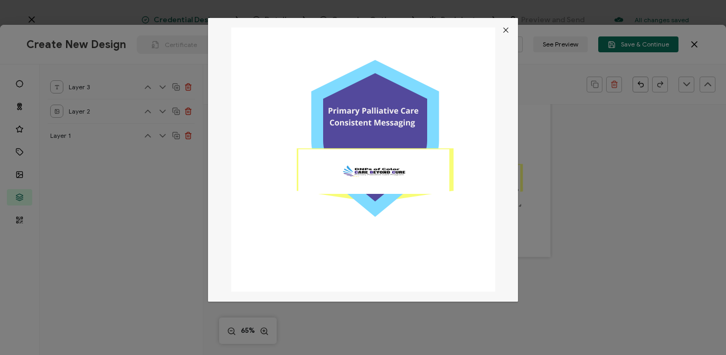
click at [503, 30] on icon "Close" at bounding box center [506, 30] width 8 height 8
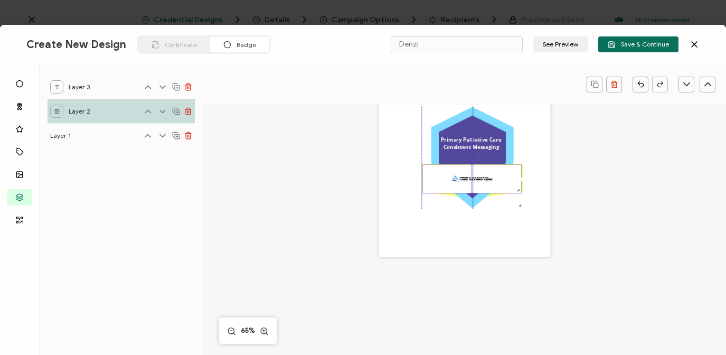
click at [518, 191] on div at bounding box center [517, 189] width 5 height 5
click at [524, 220] on div ".uuid-f4934f5e-35c7-41bc-b276-a8ad0d538119{}.uuid-8977149c-9859-43e5-bf27-395da…" at bounding box center [465, 172] width 172 height 172
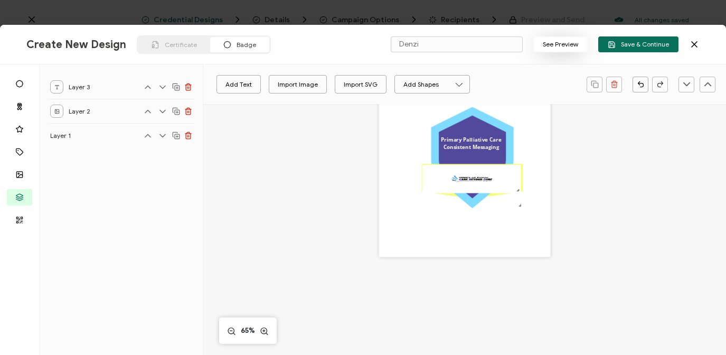
click at [555, 44] on button "See Preview" at bounding box center [560, 44] width 54 height 16
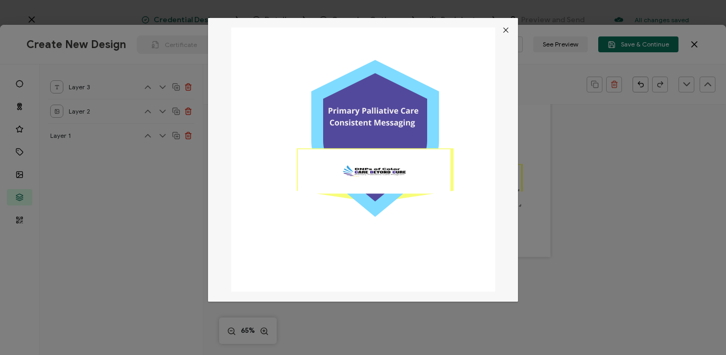
click at [504, 29] on icon "Close" at bounding box center [506, 30] width 8 height 8
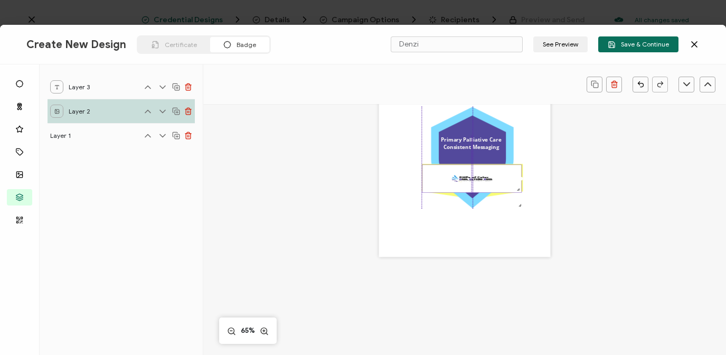
click at [518, 190] on div at bounding box center [517, 189] width 5 height 5
click at [540, 185] on div ".uuid-f4934f5e-35c7-41bc-b276-a8ad0d538119{}.uuid-8977149c-9859-43e5-bf27-395da…" at bounding box center [465, 172] width 172 height 172
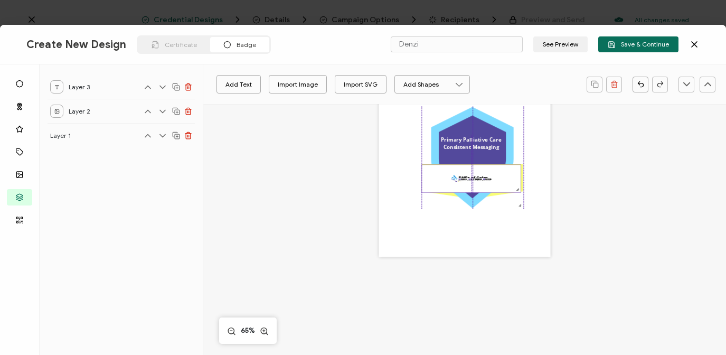
click at [489, 183] on img at bounding box center [471, 179] width 99 height 28
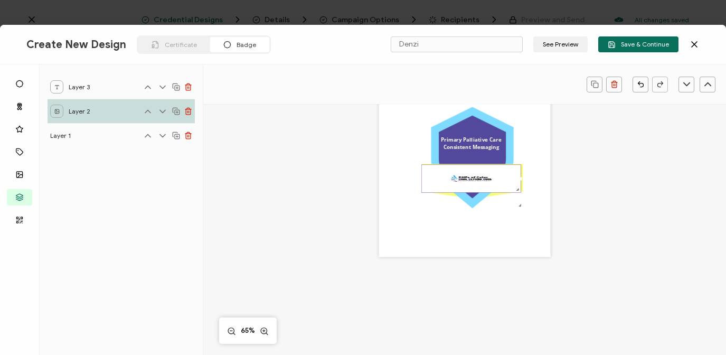
click at [480, 223] on div ".uuid-f4934f5e-35c7-41bc-b276-a8ad0d538119{}.uuid-8977149c-9859-43e5-bf27-395da…" at bounding box center [465, 172] width 172 height 172
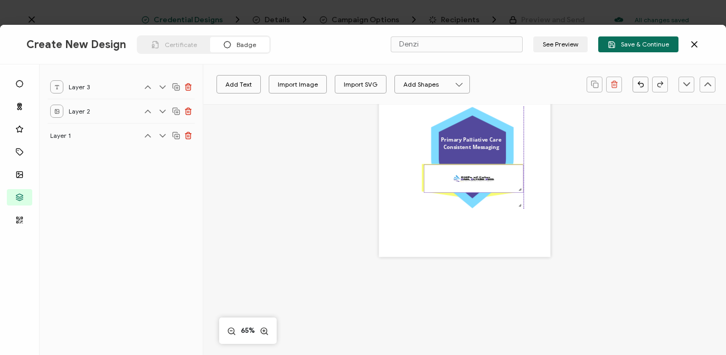
click at [476, 184] on img at bounding box center [473, 179] width 99 height 28
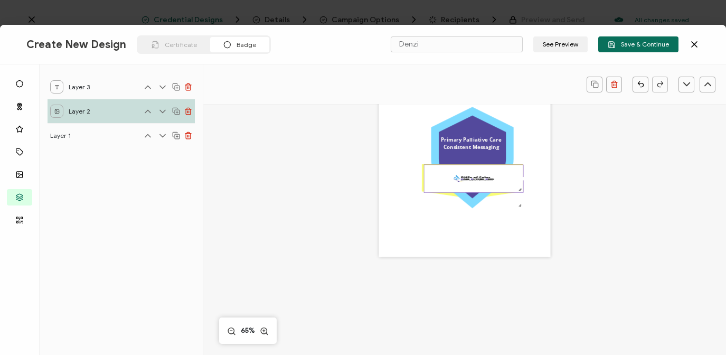
click at [457, 226] on div ".uuid-f4934f5e-35c7-41bc-b276-a8ad0d538119{}.uuid-8977149c-9859-43e5-bf27-395da…" at bounding box center [465, 172] width 172 height 172
click at [517, 190] on div at bounding box center [517, 188] width 5 height 5
click at [502, 182] on img at bounding box center [472, 178] width 97 height 27
click at [569, 44] on button "See Preview" at bounding box center [560, 44] width 54 height 16
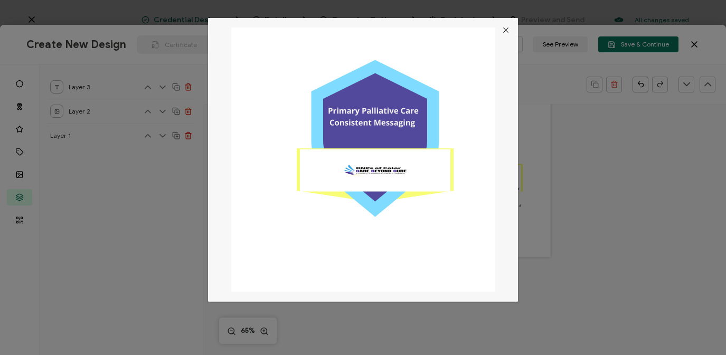
click at [503, 28] on icon "Close" at bounding box center [506, 30] width 8 height 8
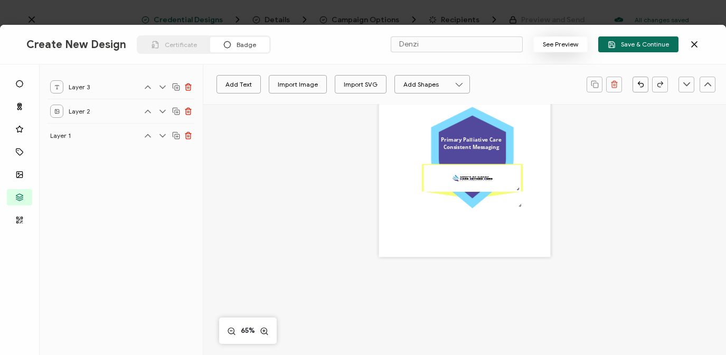
click at [555, 43] on button "See Preview" at bounding box center [560, 44] width 54 height 16
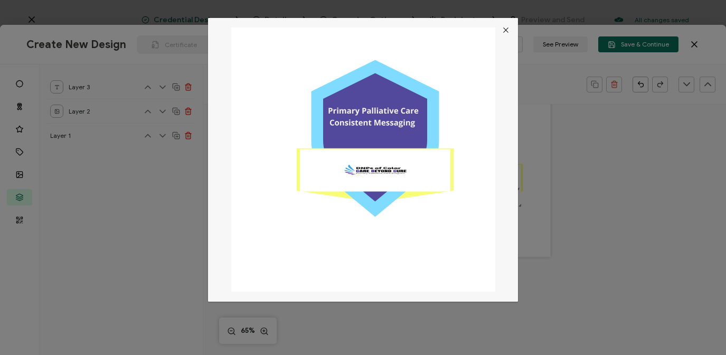
click at [502, 27] on icon "Close" at bounding box center [506, 30] width 8 height 8
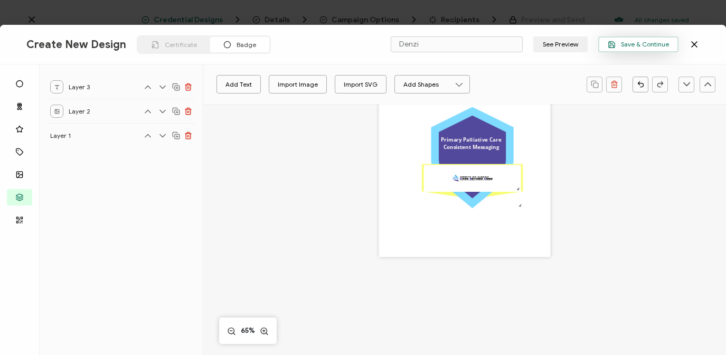
click at [618, 46] on span "Save & Continue" at bounding box center [638, 45] width 61 height 8
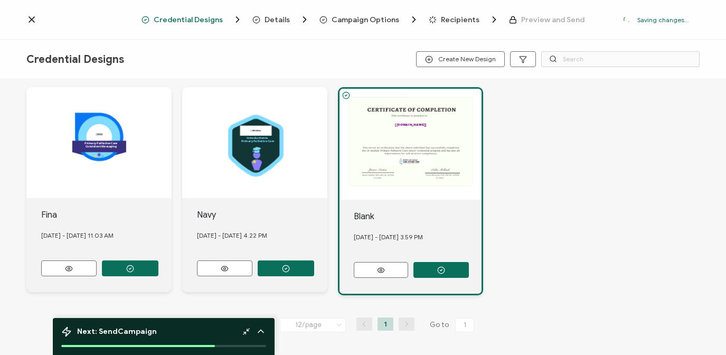
click at [84, 171] on div ".uuid-e0167db1-c400-465b-bddd-c50bfc339371{}.uuid-efc37302-9416-4d3d-8d4c-a6863…" at bounding box center [98, 142] width 145 height 111
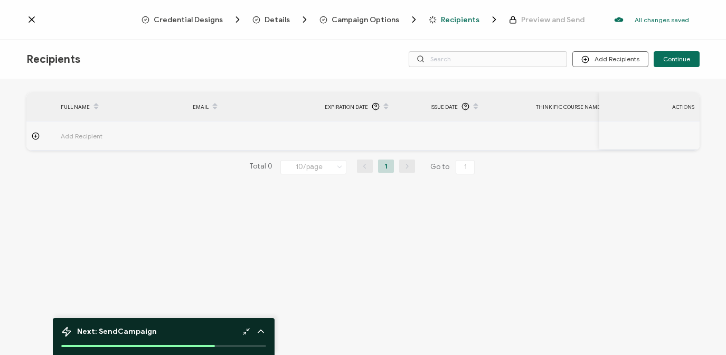
click at [187, 20] on span "Credential Designs" at bounding box center [188, 20] width 69 height 8
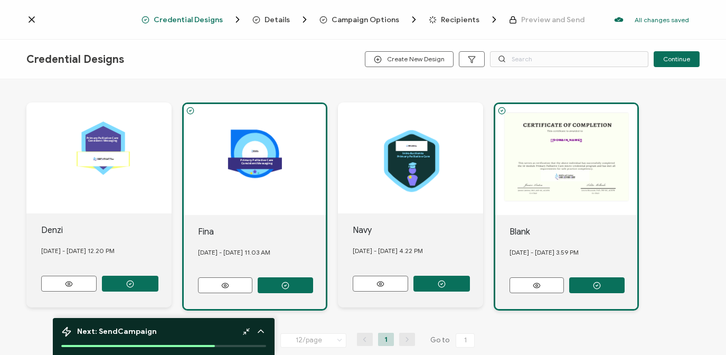
scroll to position [75, 0]
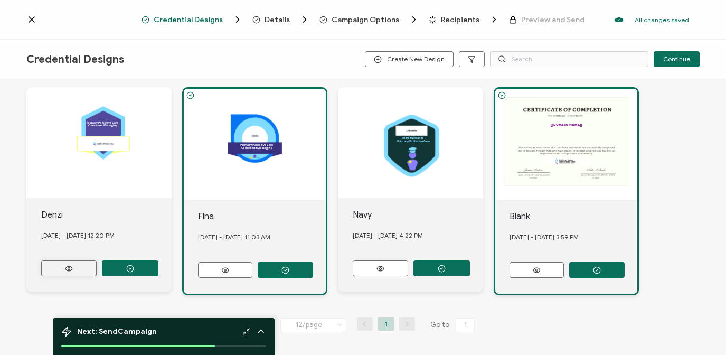
click at [72, 260] on button at bounding box center [68, 268] width 55 height 16
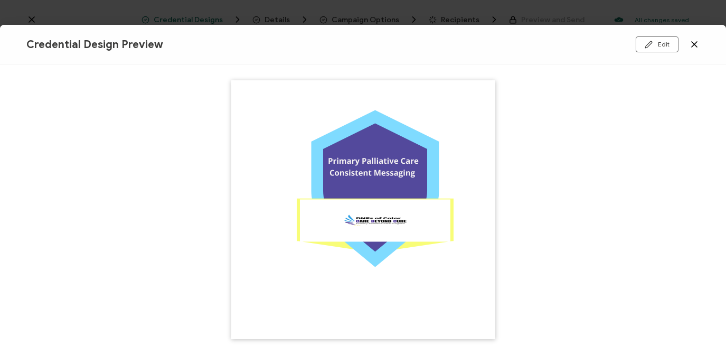
click at [694, 41] on icon at bounding box center [694, 44] width 11 height 11
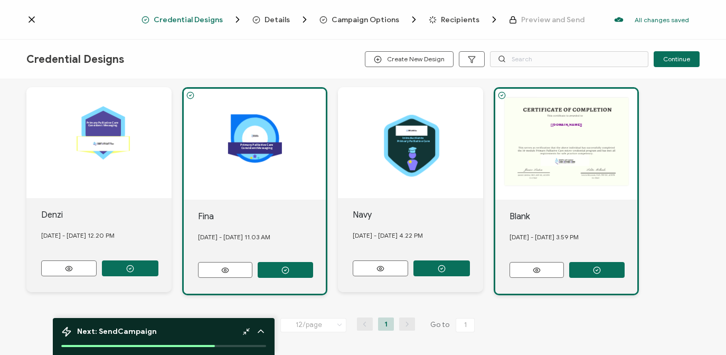
click at [250, 155] on div ".uuid-e0167db1-c400-465b-bddd-c50bfc339371{}.uuid-efc37302-9416-4d3d-8d4c-a6863…" at bounding box center [255, 144] width 142 height 111
click at [224, 269] on circle at bounding box center [225, 270] width 2 height 2
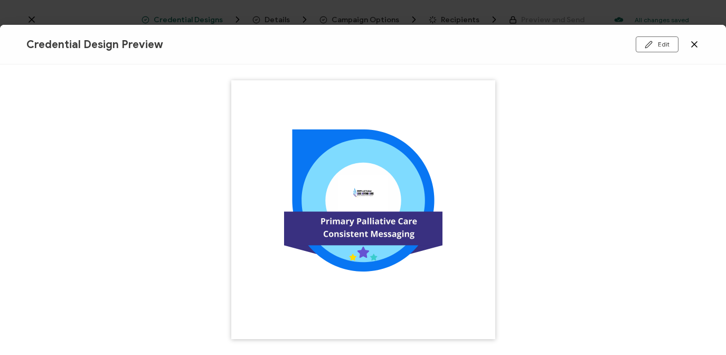
click at [694, 43] on icon at bounding box center [694, 44] width 5 height 5
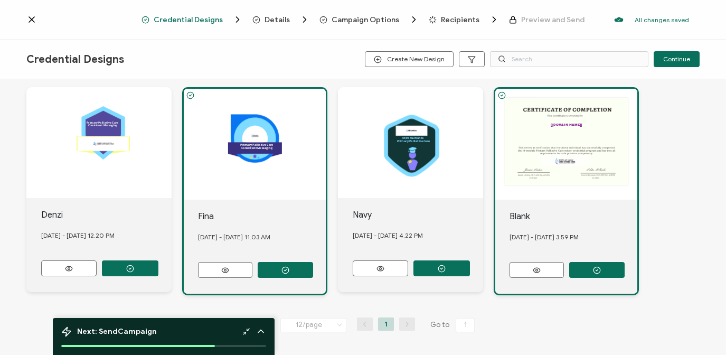
click at [409, 154] on div ".uuid-a2266d8d-2533-48ea-8c95-b82d1261961c{}.uuid-e85ab5fe-b955-4eb5-8857-8b3e3…" at bounding box center [410, 142] width 145 height 111
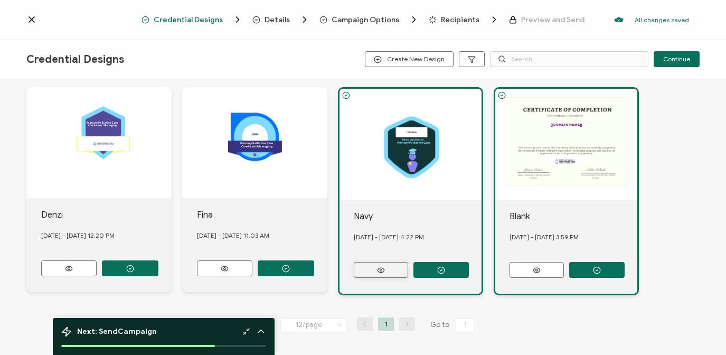
click at [377, 267] on icon at bounding box center [380, 270] width 13 height 8
